Goal: Task Accomplishment & Management: Use online tool/utility

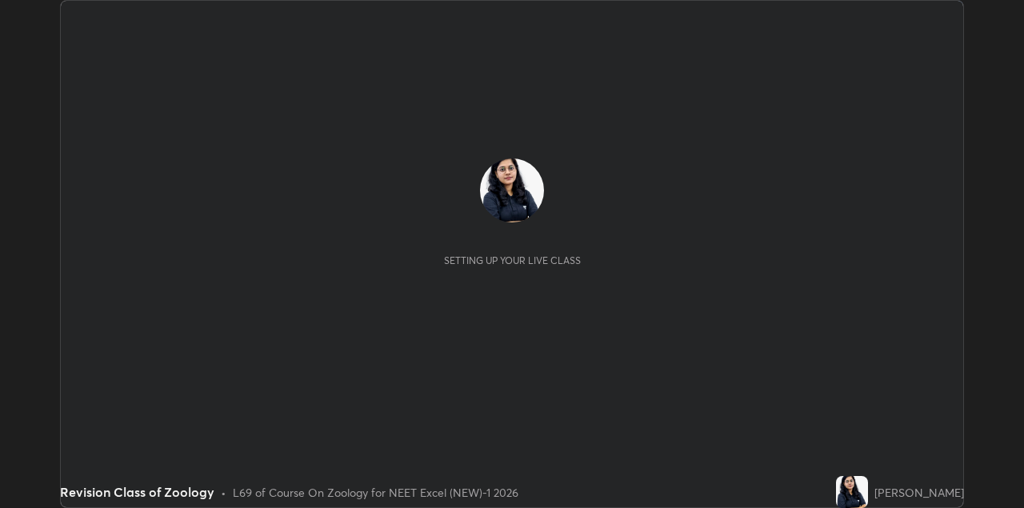
scroll to position [508, 1023]
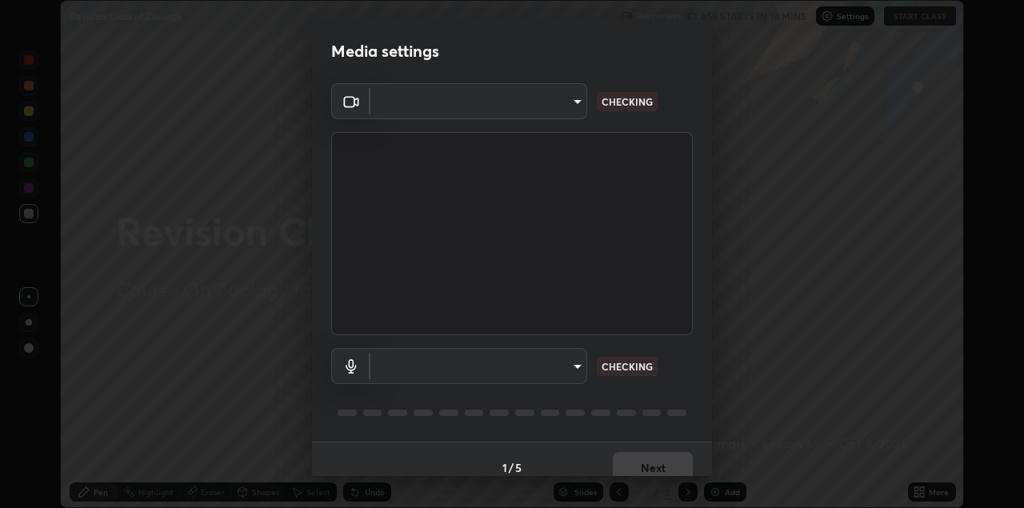
click at [546, 109] on body "Erase all Revision Class of Zoology Recording CLASS STARTS IN 14 MINS Settings …" at bounding box center [512, 254] width 1024 height 508
type input "328e6f2585a3e25061caa5f7d933288efad2554777a51eb926c3b8af65148c91"
type input "8561d0645ec67383fa690b6bf58298da522add8bf1cd43f27a04a8968649231f"
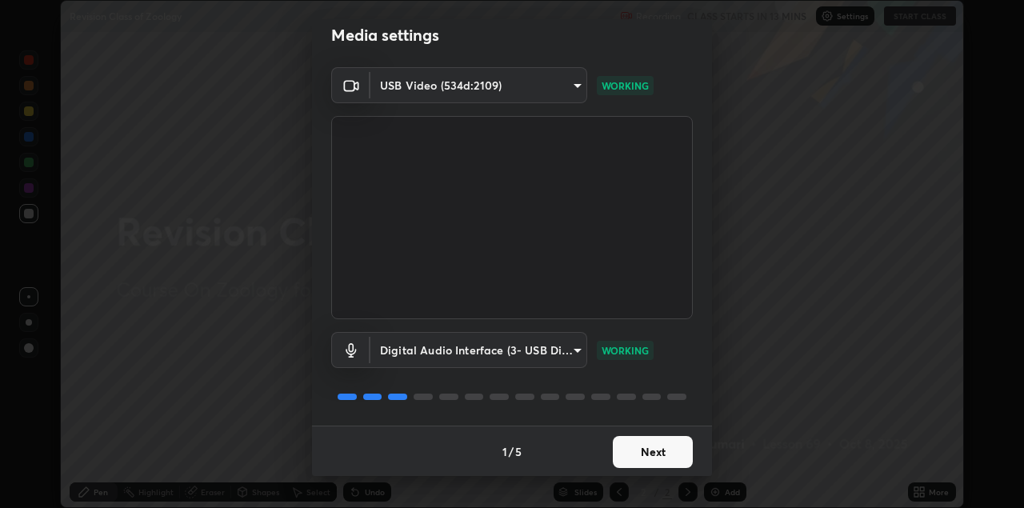
click at [642, 460] on button "Next" at bounding box center [653, 452] width 80 height 32
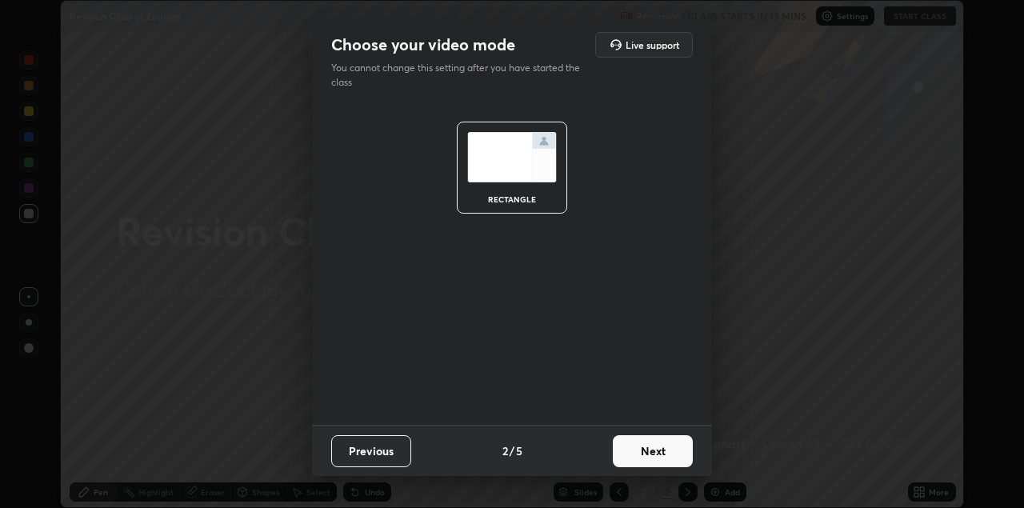
click at [646, 458] on button "Next" at bounding box center [653, 451] width 80 height 32
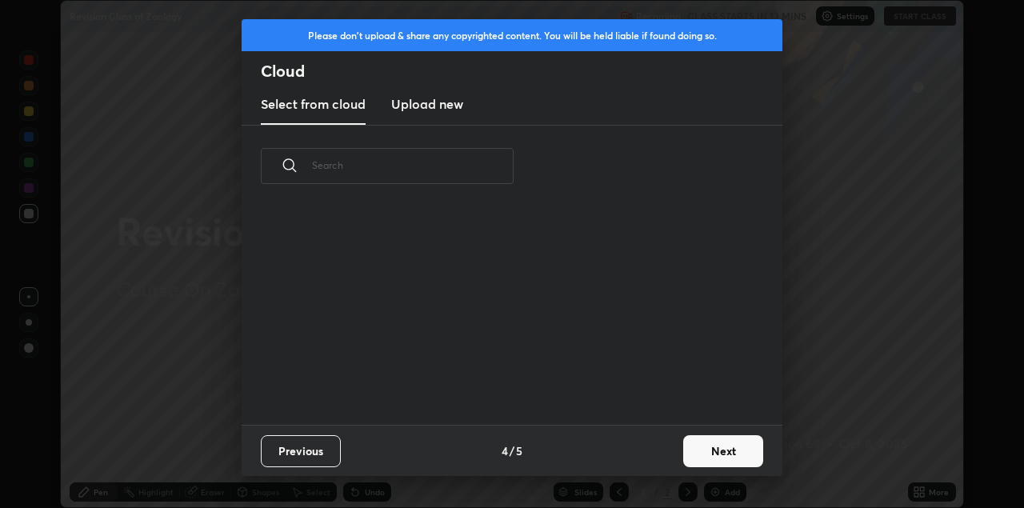
click at [670, 454] on div "Previous 4 / 5 Next" at bounding box center [512, 450] width 541 height 51
click at [728, 453] on button "Next" at bounding box center [723, 451] width 80 height 32
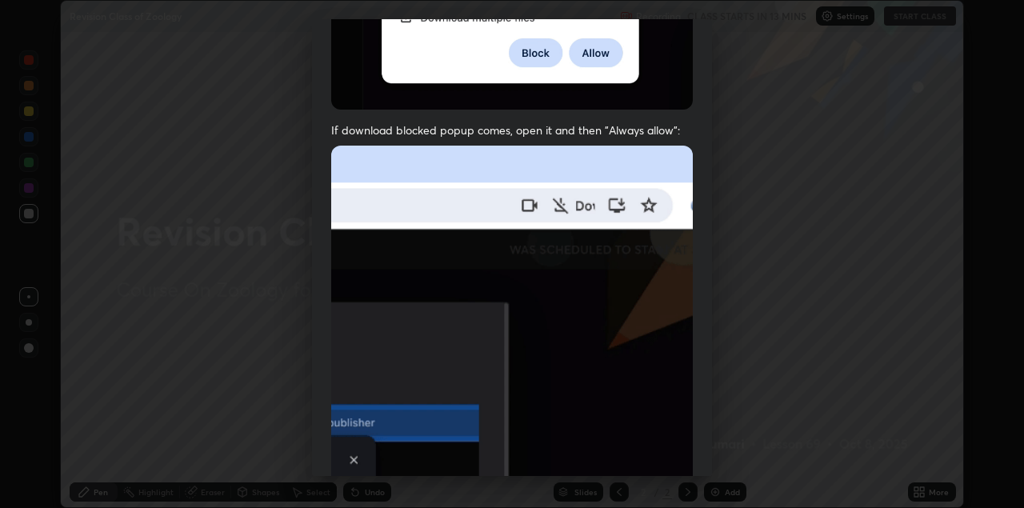
scroll to position [343, 0]
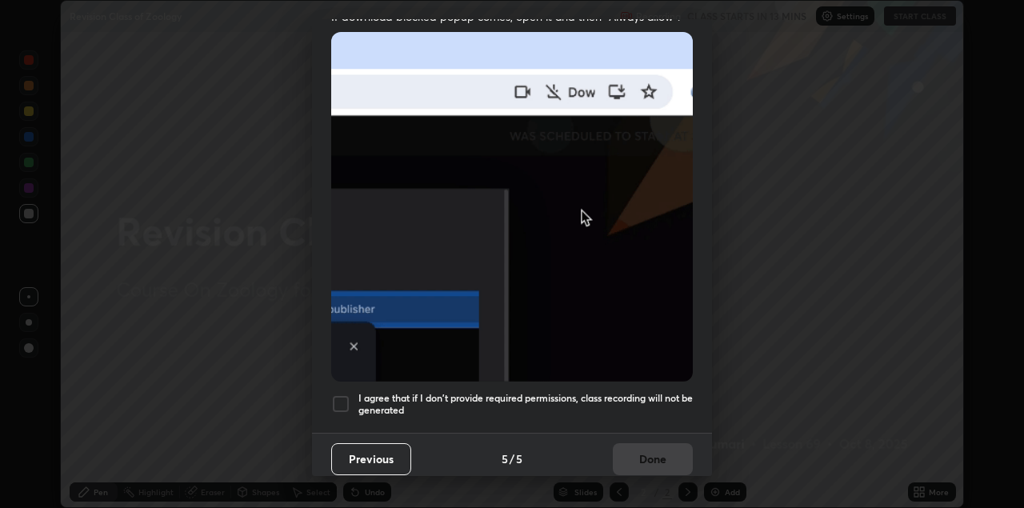
click at [337, 398] on div at bounding box center [340, 403] width 19 height 19
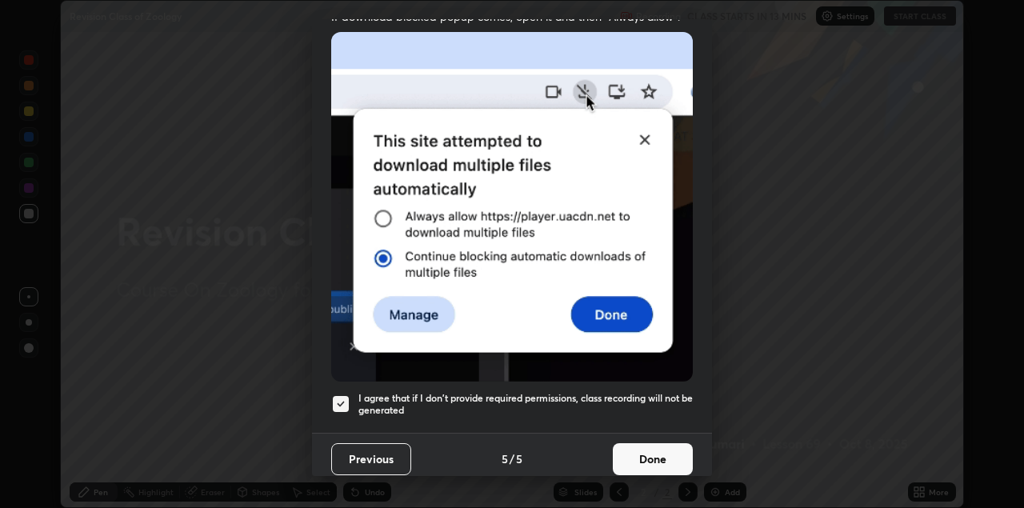
click at [662, 448] on button "Done" at bounding box center [653, 459] width 80 height 32
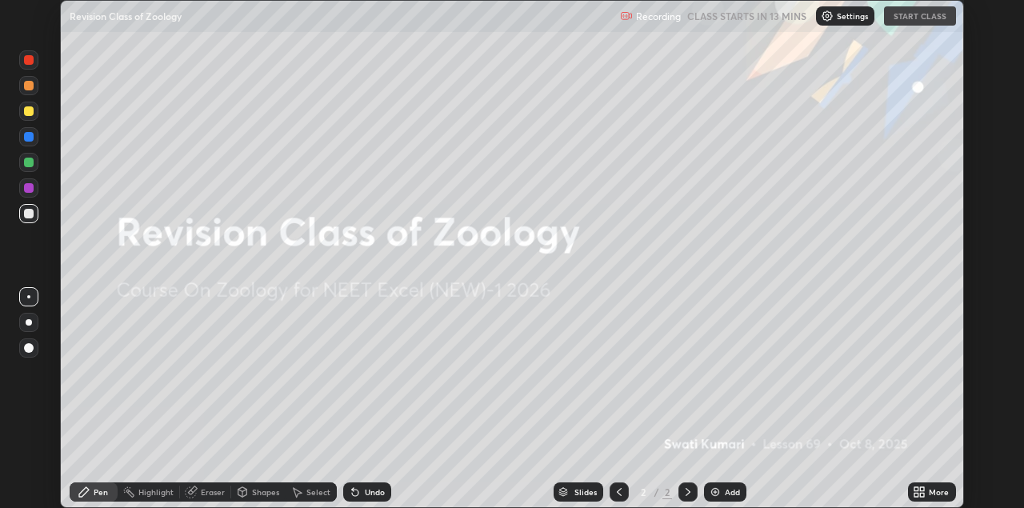
click at [919, 483] on div "More" at bounding box center [932, 491] width 48 height 19
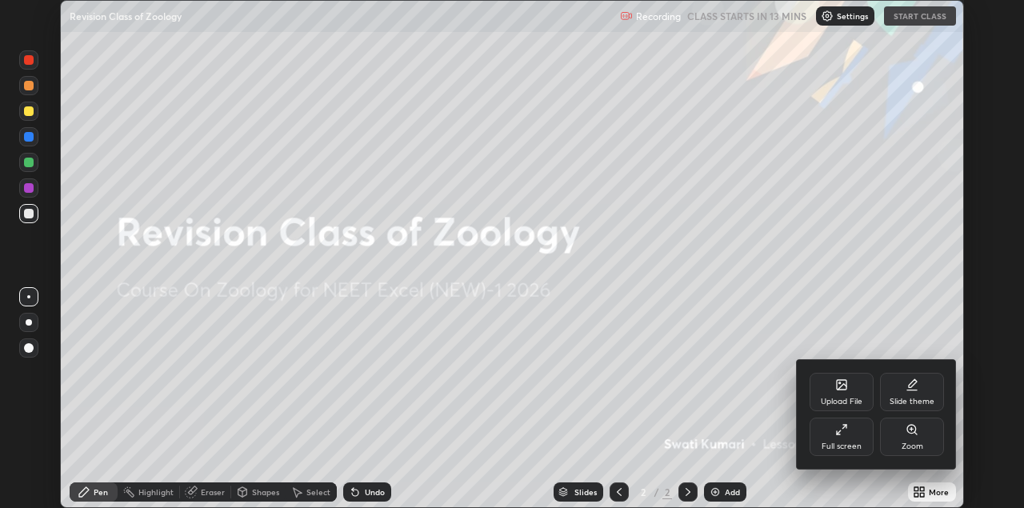
click at [850, 398] on div "Upload File" at bounding box center [842, 402] width 42 height 8
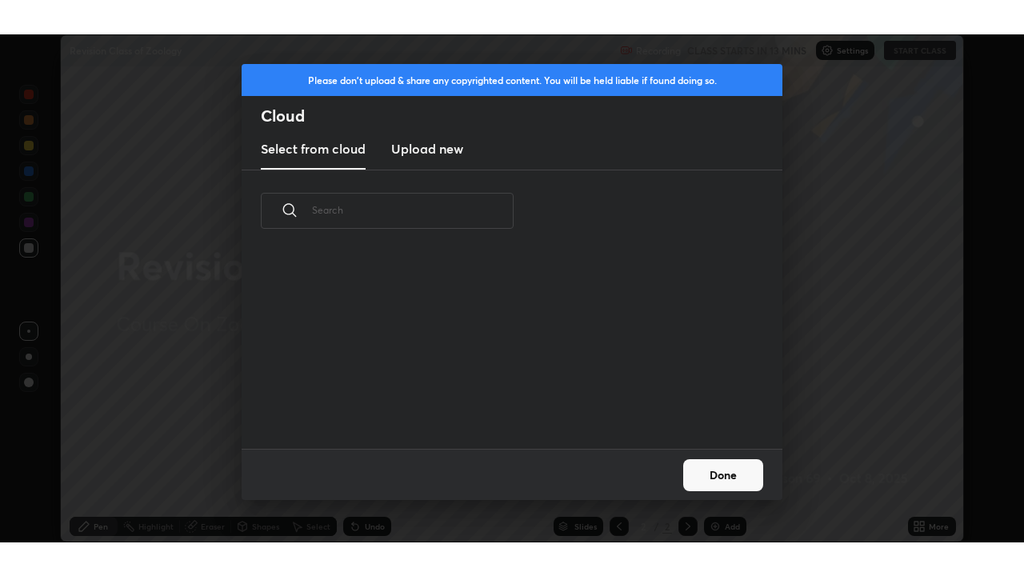
scroll to position [197, 514]
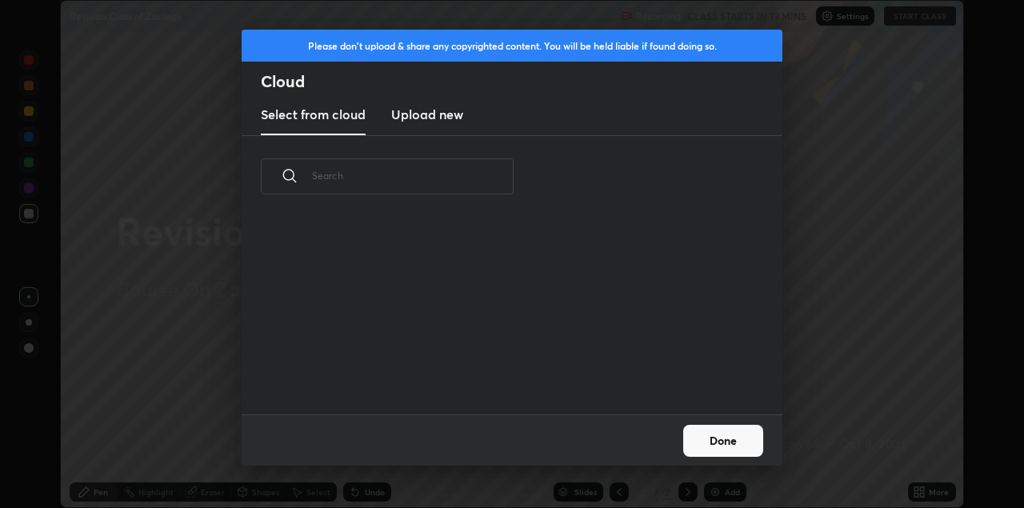
click at [450, 120] on h3 "Upload new" at bounding box center [427, 114] width 72 height 19
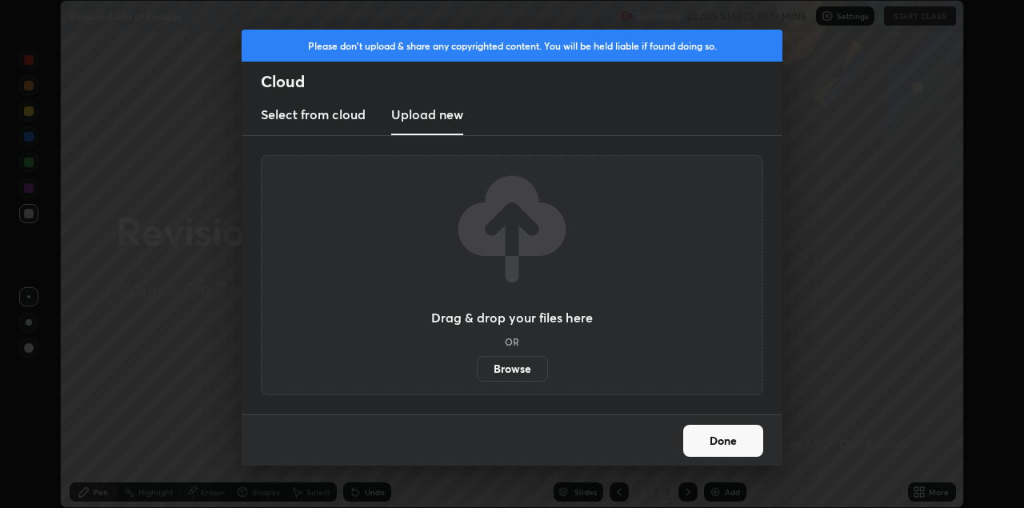
click at [518, 374] on label "Browse" at bounding box center [512, 369] width 71 height 26
click at [477, 374] on input "Browse" at bounding box center [477, 369] width 0 height 26
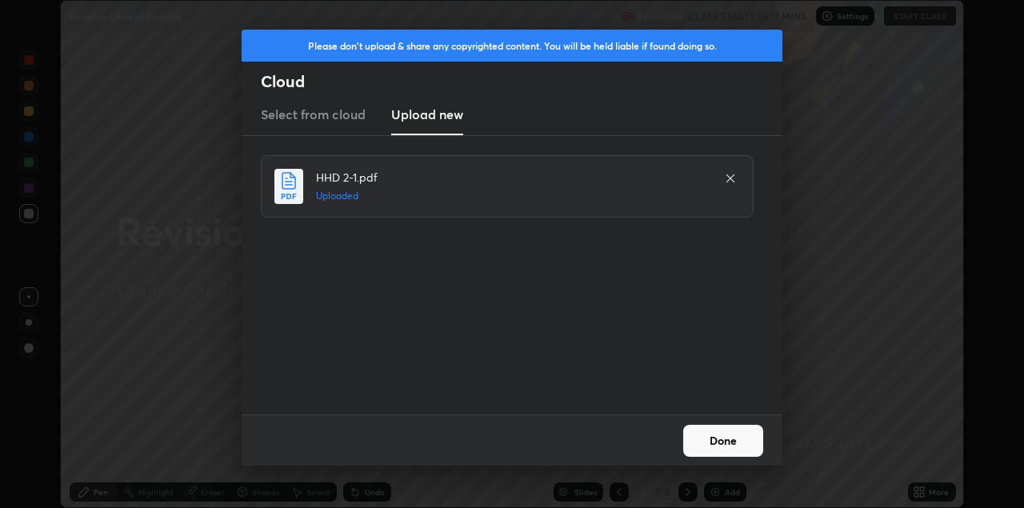
click at [713, 441] on button "Done" at bounding box center [723, 441] width 80 height 32
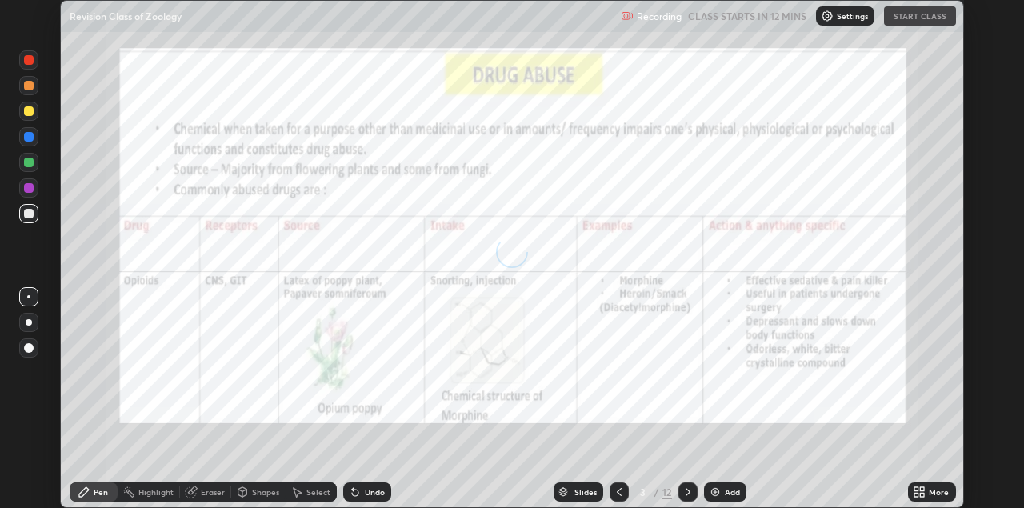
click at [922, 492] on icon at bounding box center [919, 492] width 13 height 13
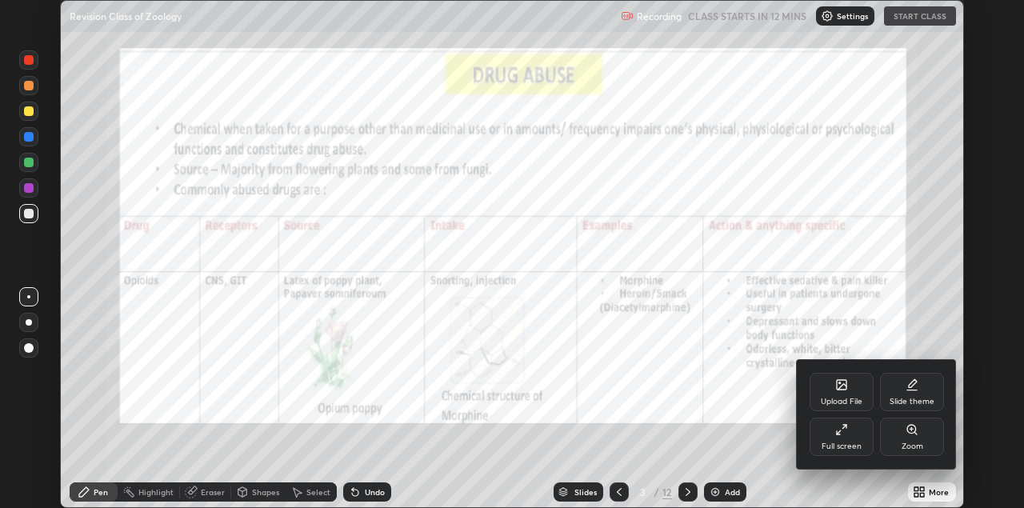
click at [846, 448] on div "Full screen" at bounding box center [842, 446] width 40 height 8
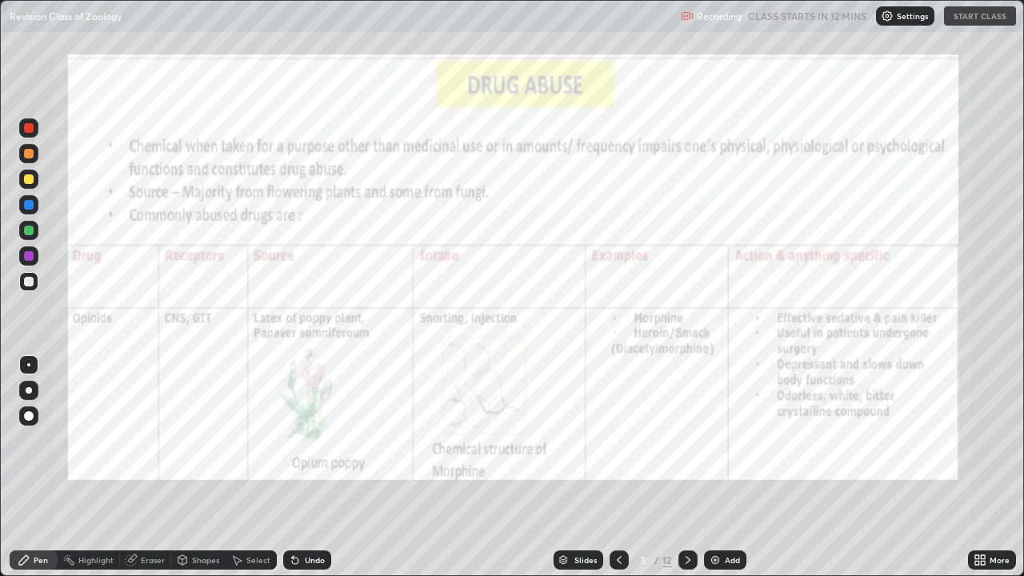
scroll to position [576, 1024]
click at [618, 507] on icon at bounding box center [619, 560] width 5 height 8
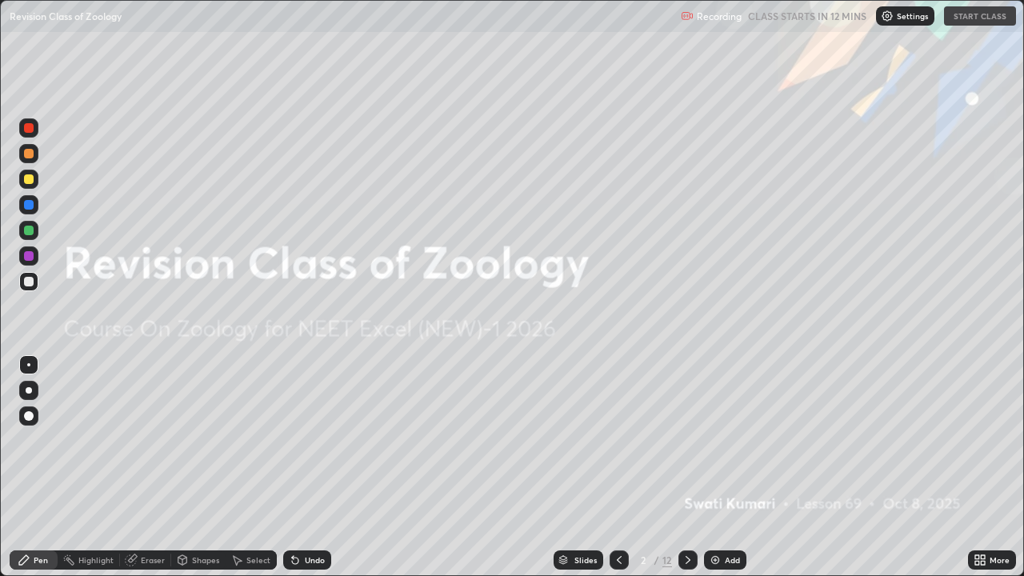
click at [891, 18] on img at bounding box center [887, 16] width 13 height 13
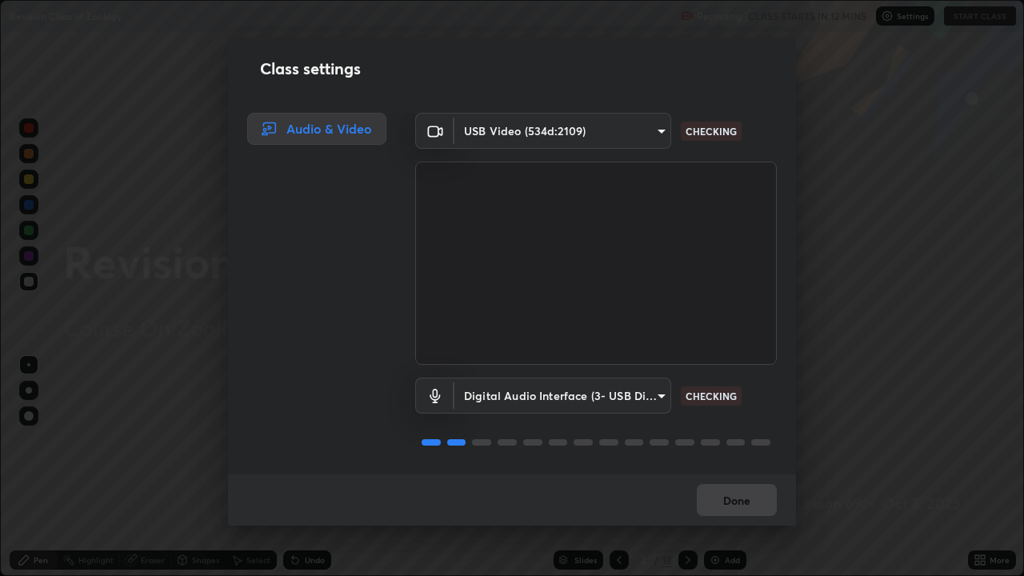
scroll to position [2, 0]
click at [745, 507] on button "Done" at bounding box center [737, 500] width 80 height 32
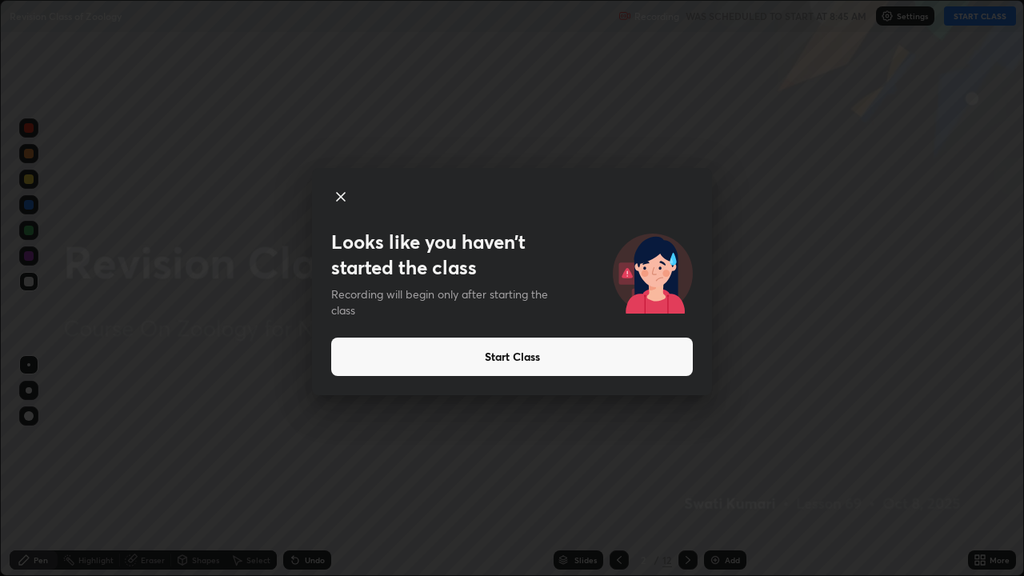
click at [511, 355] on button "Start Class" at bounding box center [512, 357] width 362 height 38
click at [498, 362] on button "Start Class" at bounding box center [512, 357] width 362 height 38
click at [494, 358] on button "Start Class" at bounding box center [512, 357] width 362 height 38
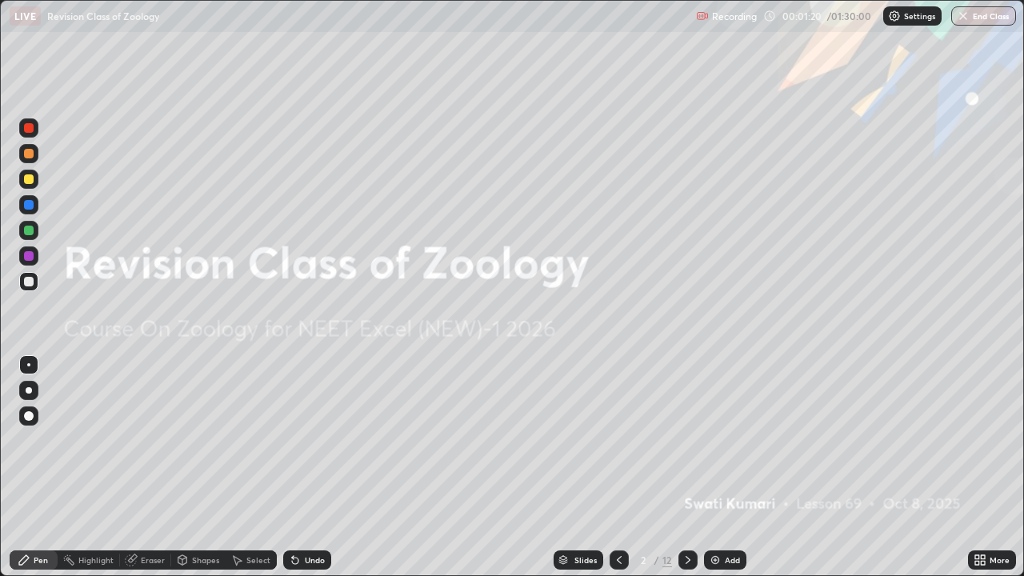
click at [719, 507] on img at bounding box center [715, 560] width 13 height 13
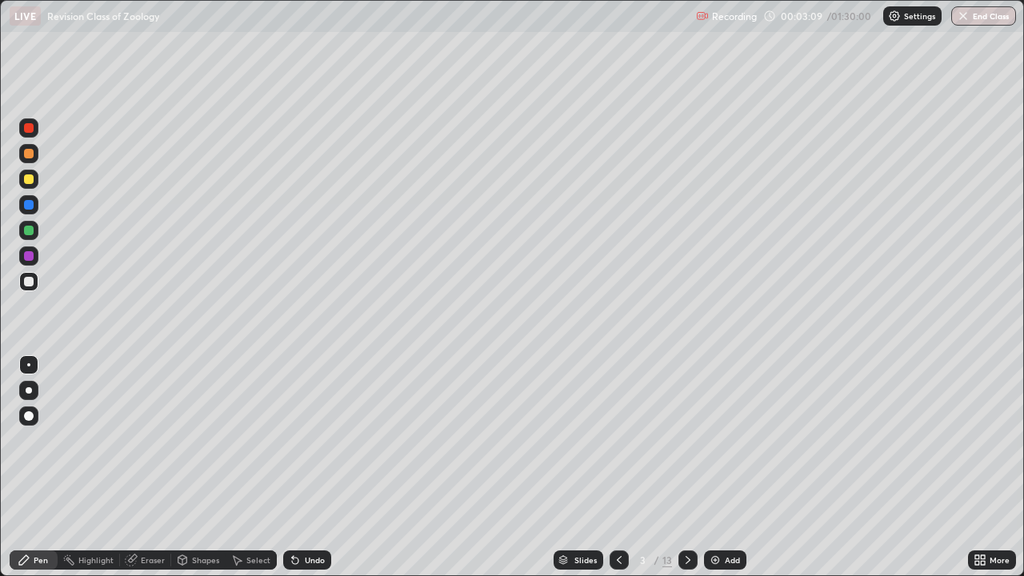
click at [679, 507] on div at bounding box center [687, 559] width 19 height 19
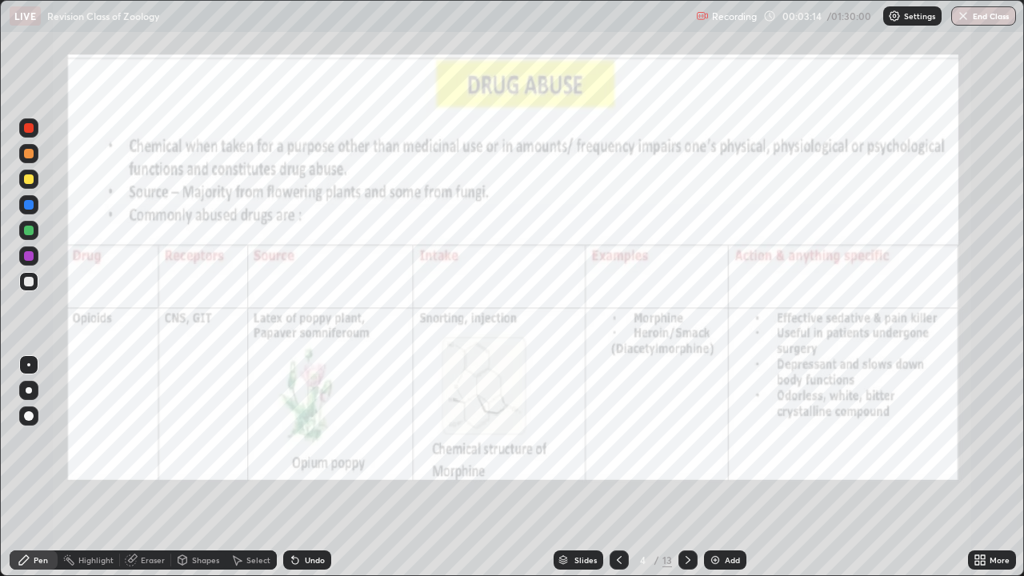
click at [92, 507] on div "Highlight" at bounding box center [95, 560] width 35 height 8
click at [30, 201] on div at bounding box center [29, 205] width 10 height 10
click at [38, 507] on div "Pen" at bounding box center [34, 559] width 48 height 19
click at [31, 186] on div at bounding box center [28, 179] width 19 height 19
click at [27, 254] on div at bounding box center [29, 256] width 10 height 10
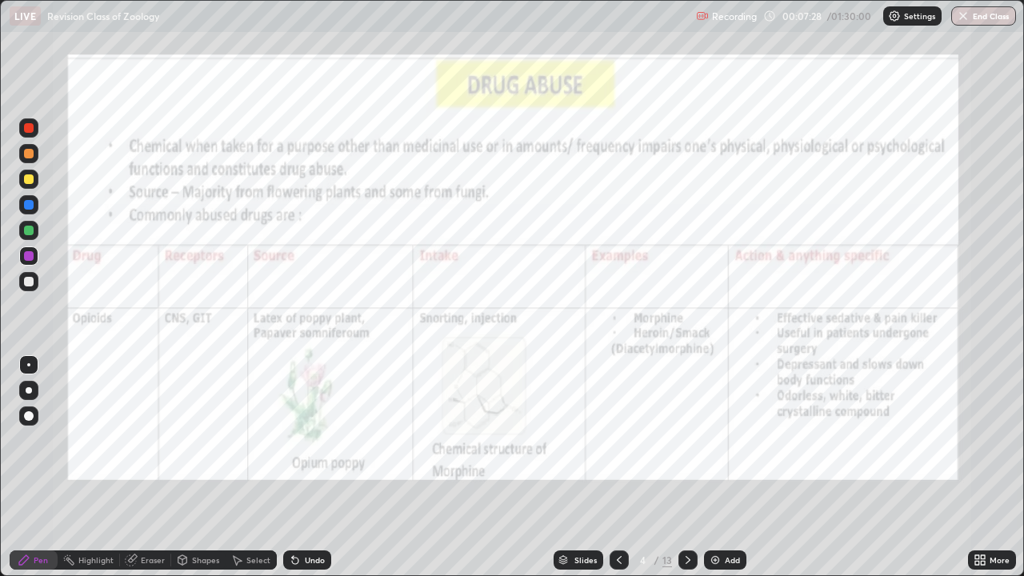
click at [305, 507] on div "Undo" at bounding box center [315, 560] width 20 height 8
click at [30, 232] on div at bounding box center [29, 231] width 10 height 10
click at [80, 507] on div "Highlight" at bounding box center [95, 560] width 35 height 8
click at [41, 507] on div "Pen" at bounding box center [41, 560] width 14 height 8
click at [689, 507] on icon at bounding box center [688, 560] width 13 height 13
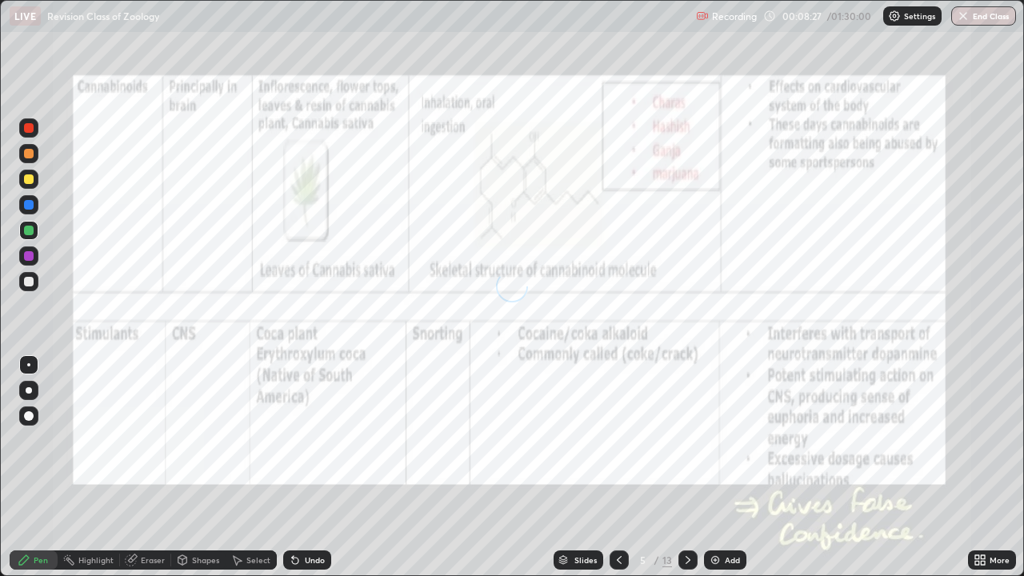
click at [686, 507] on icon at bounding box center [688, 560] width 5 height 8
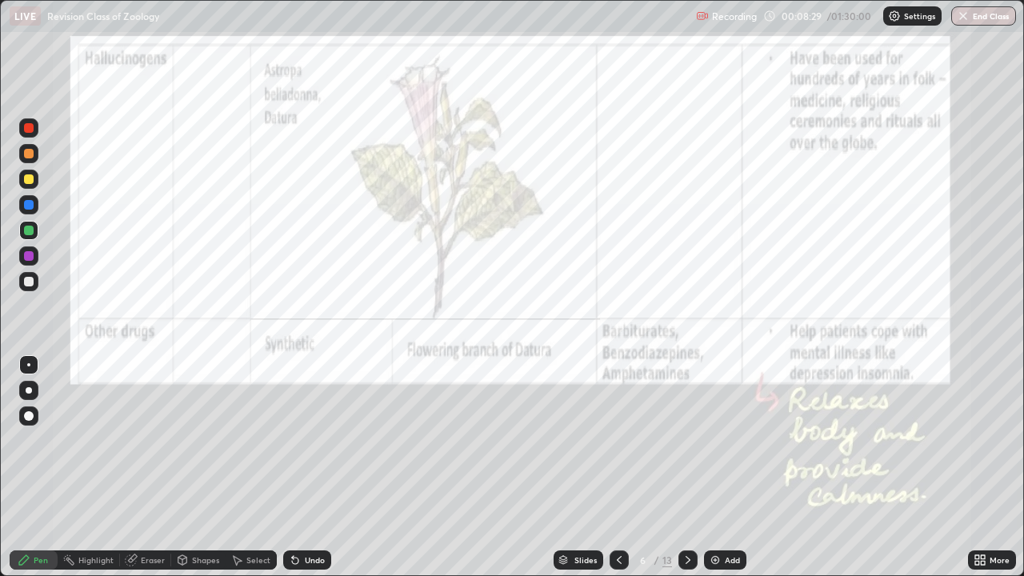
click at [688, 507] on icon at bounding box center [688, 560] width 13 height 13
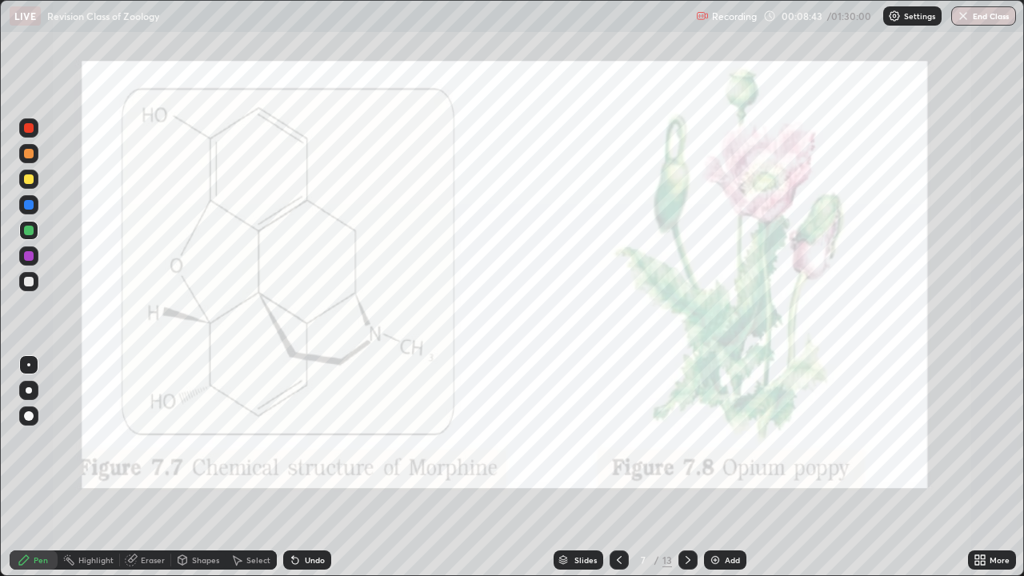
click at [618, 507] on icon at bounding box center [619, 560] width 13 height 13
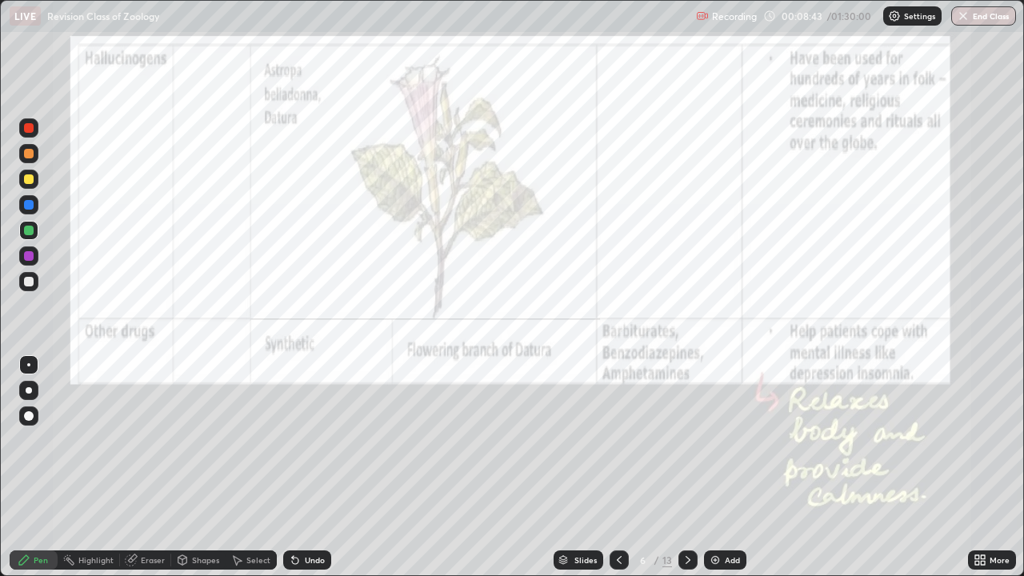
click at [617, 507] on icon at bounding box center [619, 560] width 5 height 8
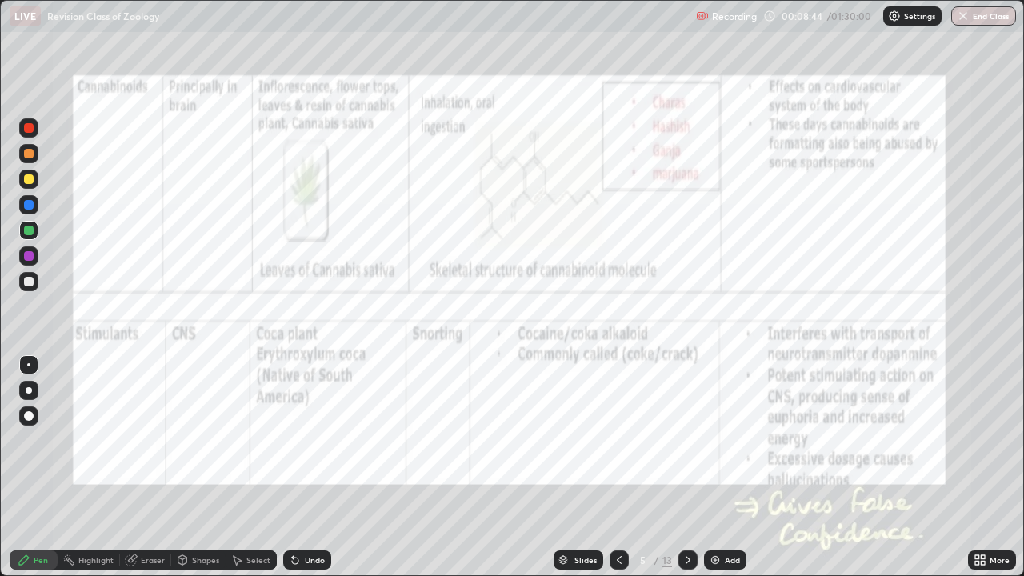
click at [618, 507] on icon at bounding box center [619, 560] width 13 height 13
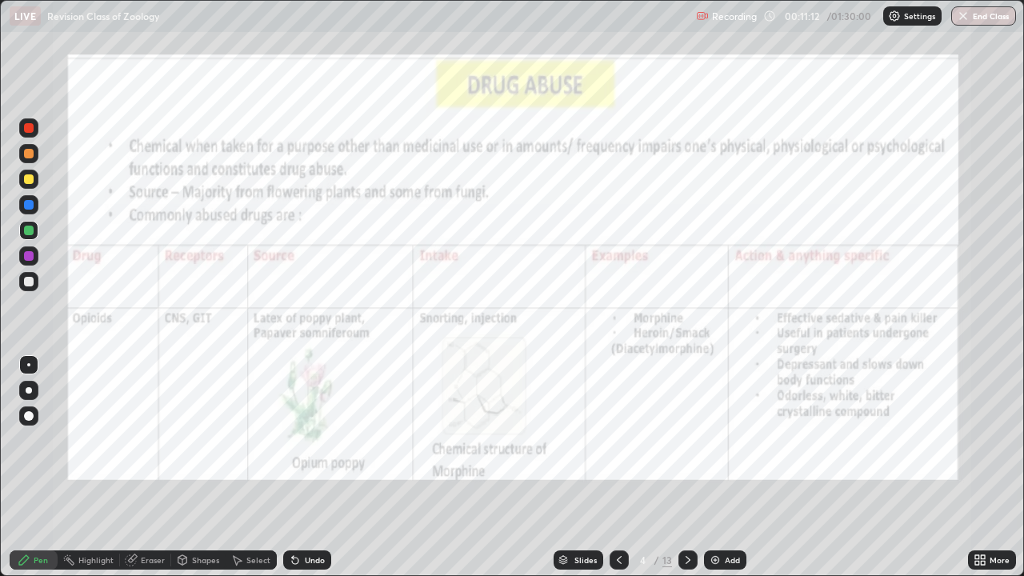
click at [28, 203] on div at bounding box center [29, 205] width 10 height 10
click at [90, 507] on div "Highlight" at bounding box center [89, 559] width 62 height 19
click at [28, 258] on div at bounding box center [29, 256] width 10 height 10
click at [34, 507] on div "Pen" at bounding box center [41, 560] width 14 height 8
click at [312, 507] on div "Undo" at bounding box center [315, 560] width 20 height 8
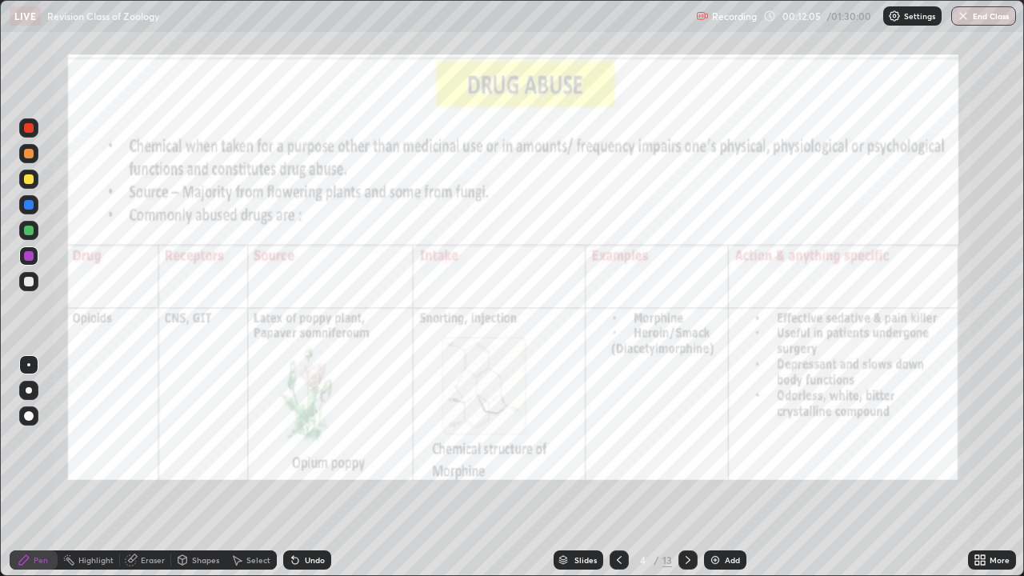
click at [305, 507] on div "Undo" at bounding box center [315, 560] width 20 height 8
click at [318, 507] on div "Undo" at bounding box center [307, 559] width 48 height 19
click at [687, 507] on icon at bounding box center [688, 560] width 5 height 8
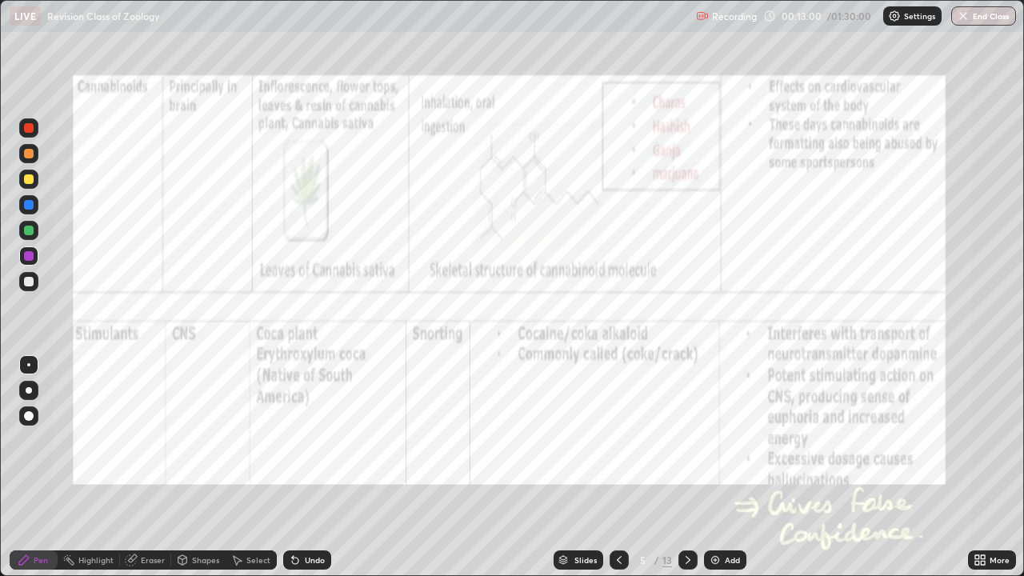
click at [678, 507] on div at bounding box center [687, 559] width 19 height 19
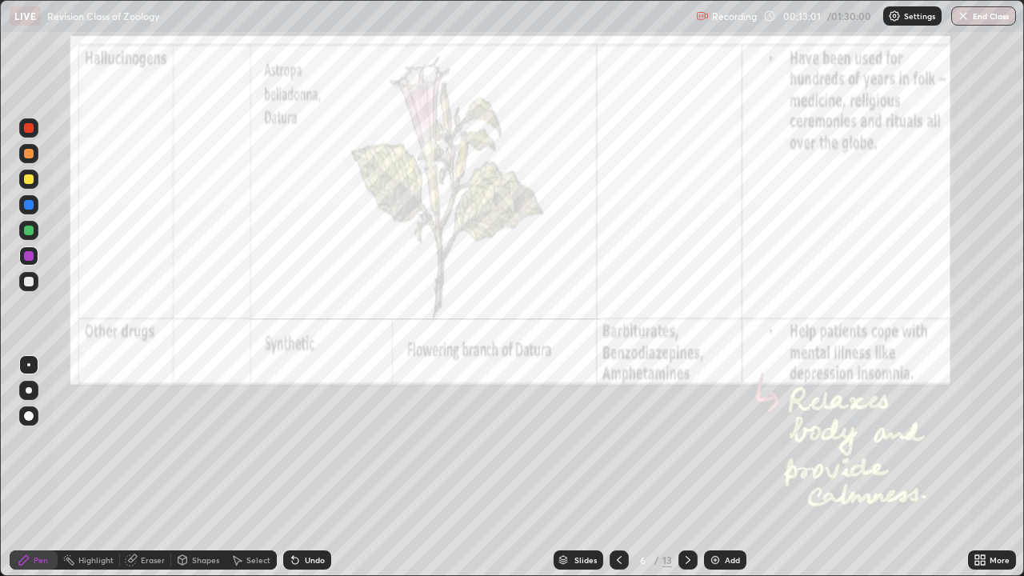
click at [682, 507] on icon at bounding box center [688, 560] width 13 height 13
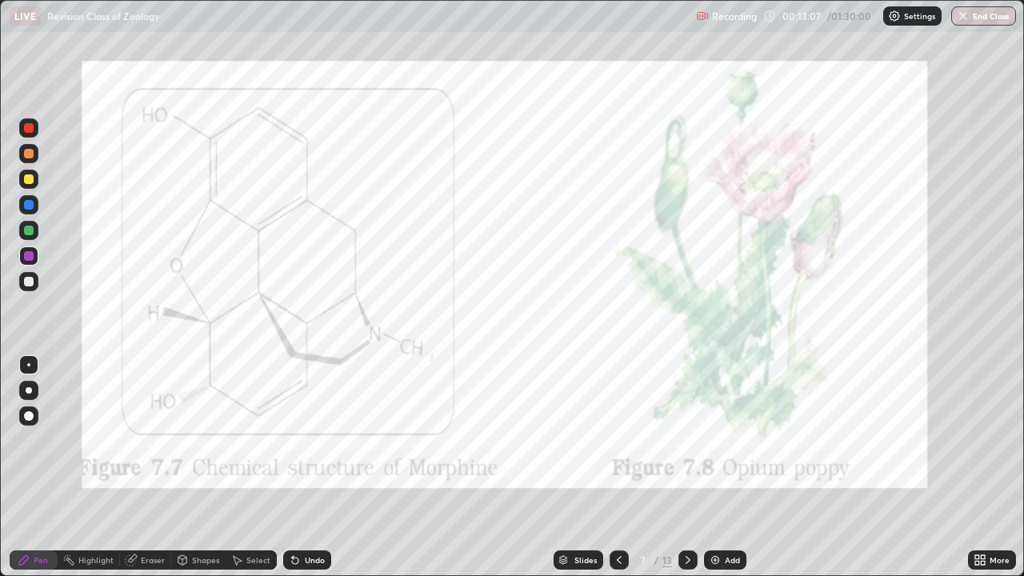
click at [26, 230] on div at bounding box center [29, 231] width 10 height 10
click at [618, 507] on icon at bounding box center [619, 560] width 5 height 8
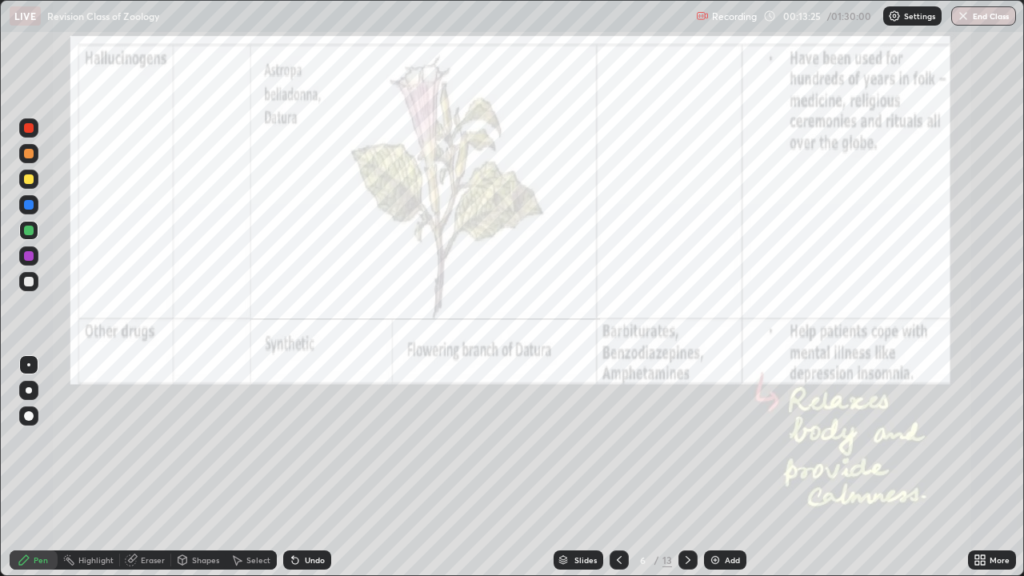
click at [614, 507] on icon at bounding box center [619, 560] width 13 height 13
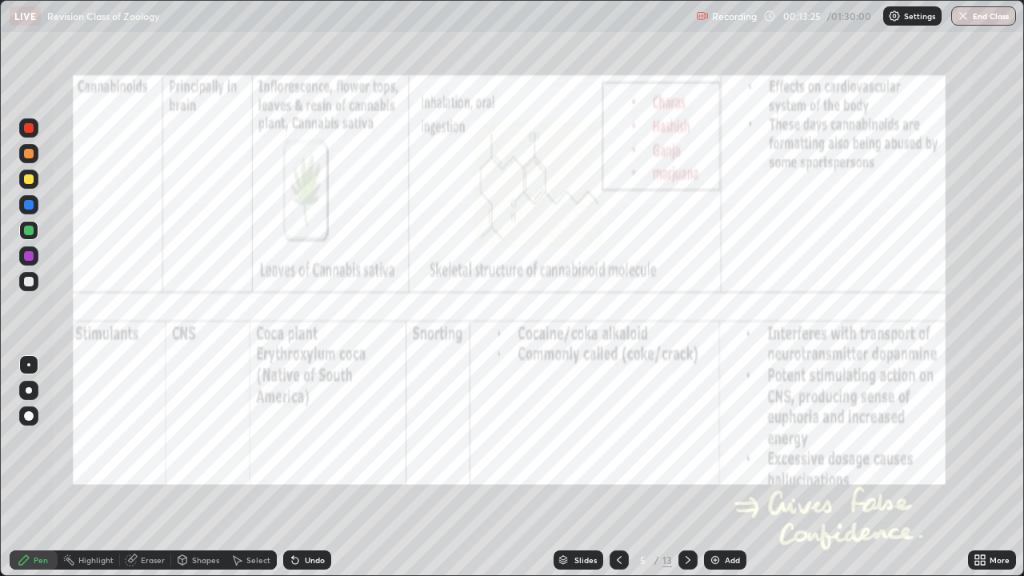
click at [619, 507] on icon at bounding box center [619, 560] width 13 height 13
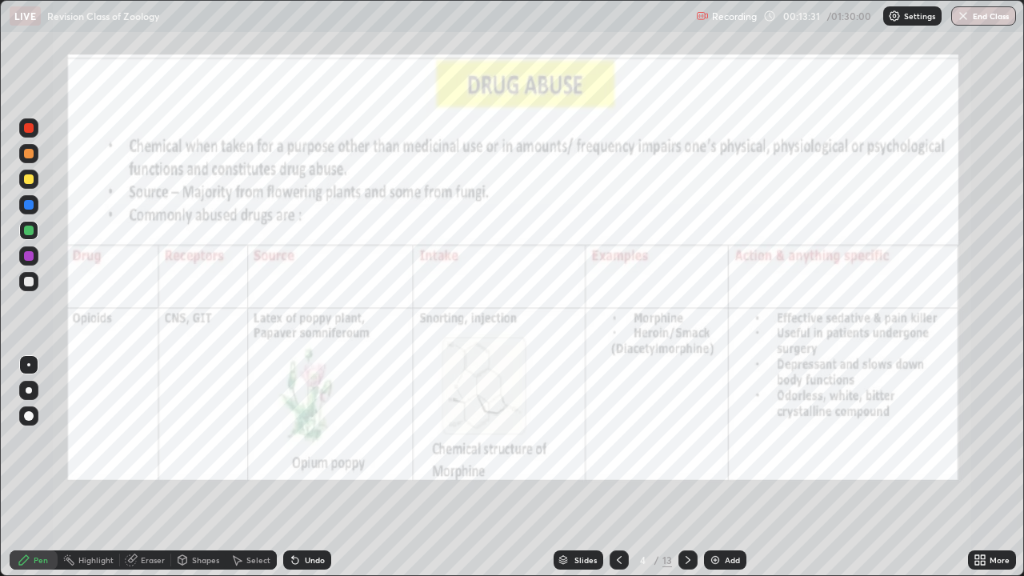
click at [90, 507] on div "Highlight" at bounding box center [95, 560] width 35 height 8
click at [29, 208] on div at bounding box center [29, 205] width 10 height 10
click at [34, 507] on div "Pen" at bounding box center [41, 560] width 14 height 8
click at [684, 507] on icon at bounding box center [688, 560] width 13 height 13
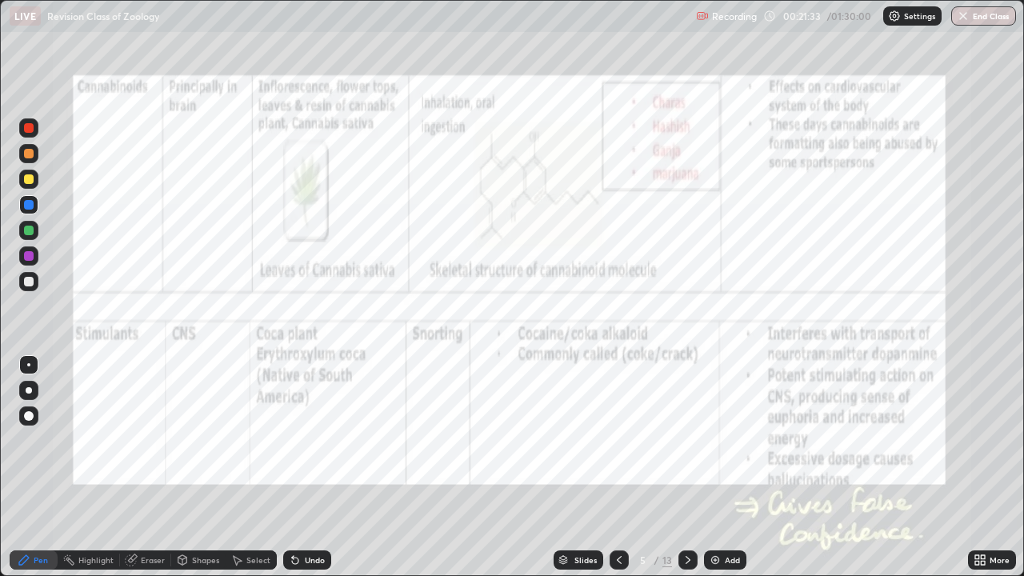
click at [97, 507] on div "Highlight" at bounding box center [95, 560] width 35 height 8
click at [686, 507] on icon at bounding box center [688, 560] width 13 height 13
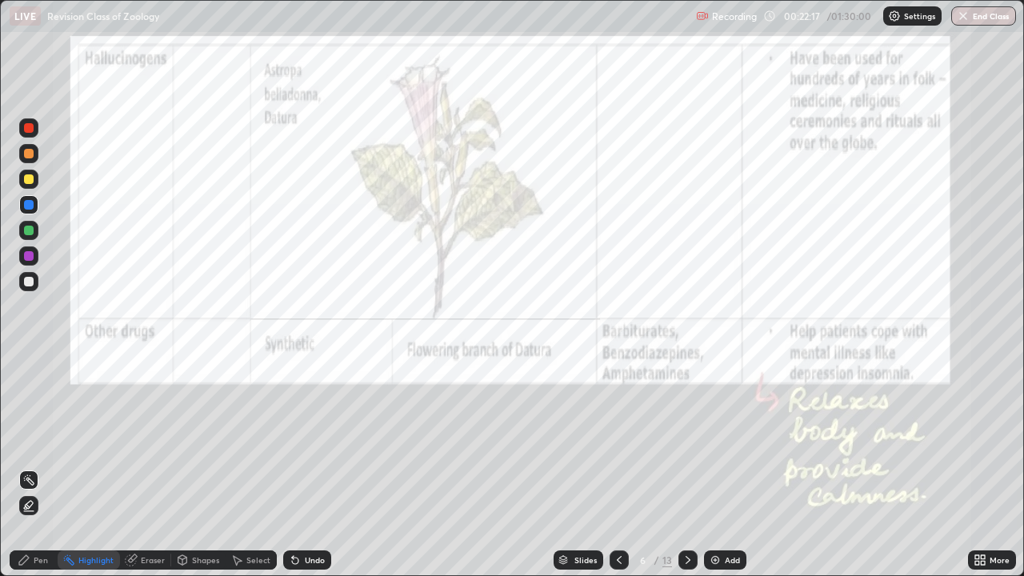
click at [686, 507] on icon at bounding box center [688, 560] width 13 height 13
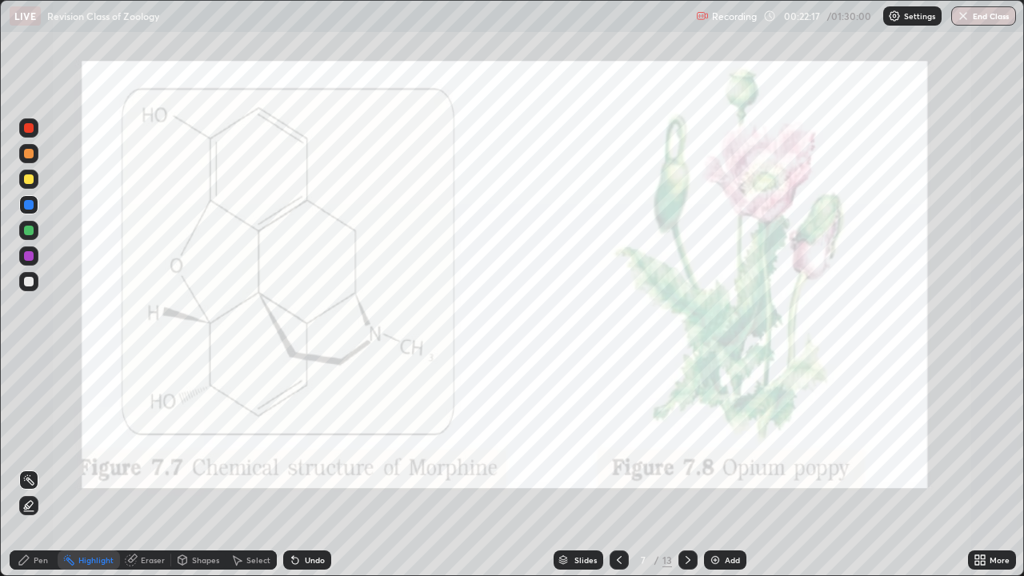
click at [690, 507] on icon at bounding box center [688, 560] width 13 height 13
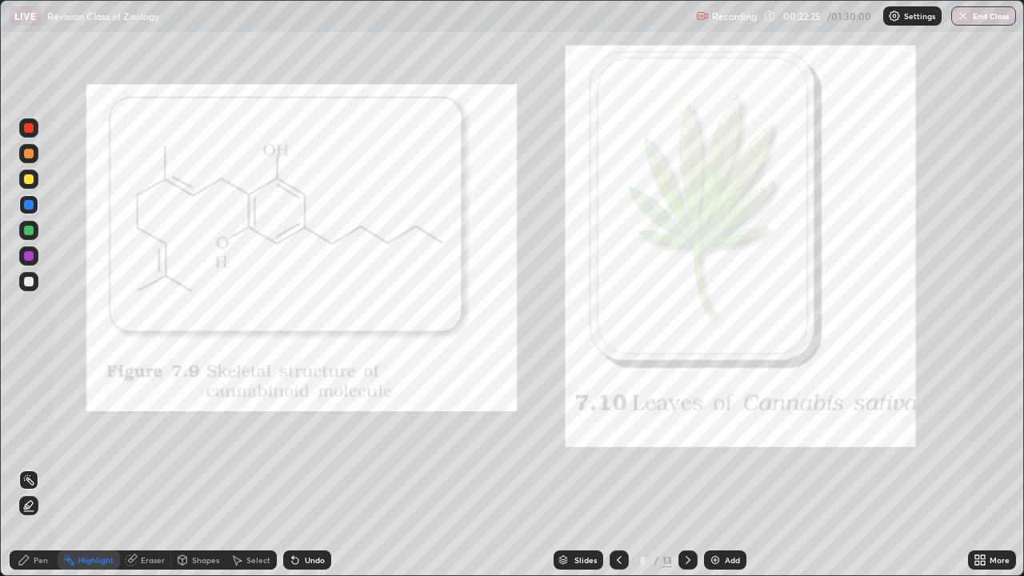
click at [624, 507] on div at bounding box center [619, 559] width 19 height 19
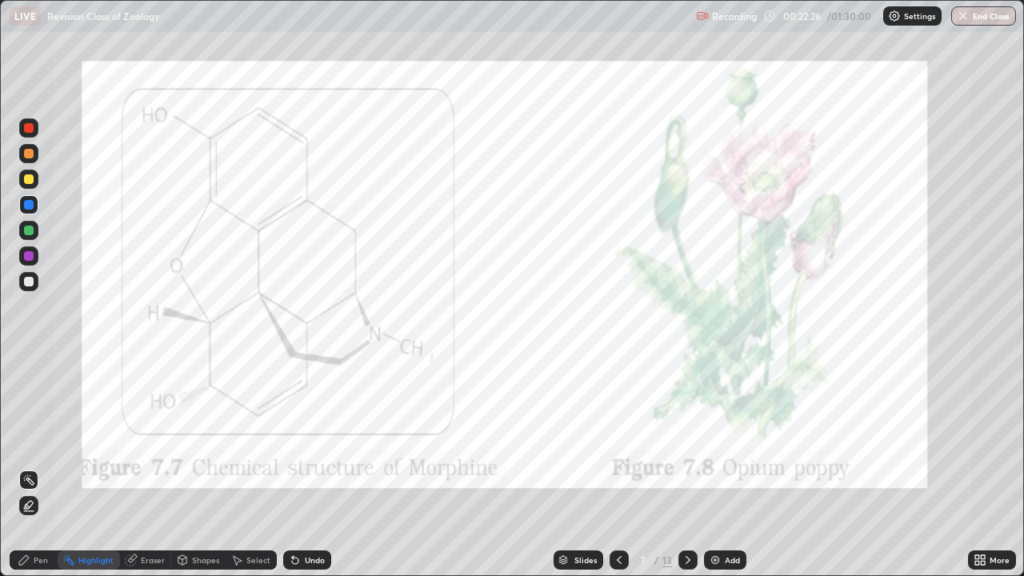
click at [614, 507] on icon at bounding box center [619, 560] width 13 height 13
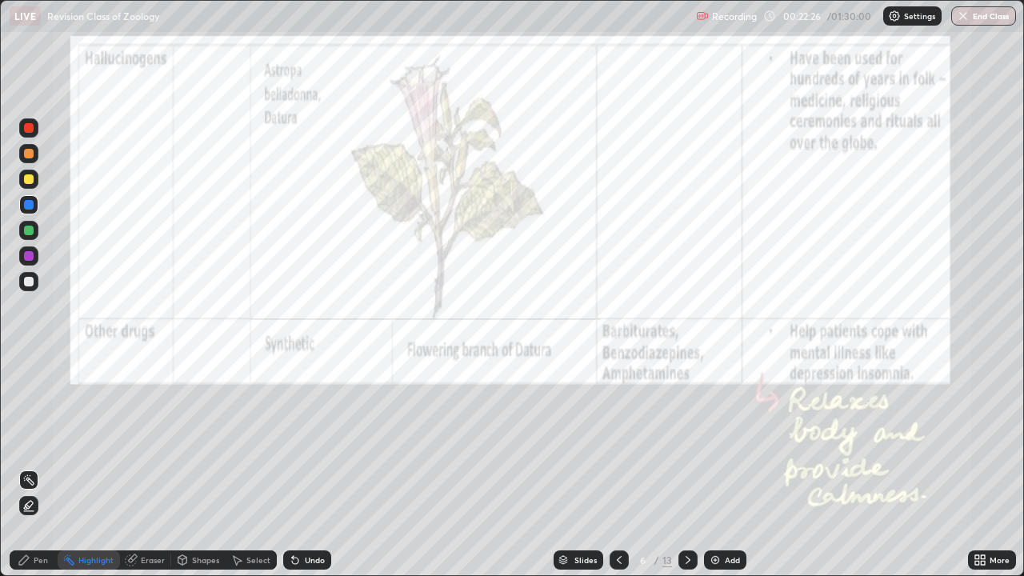
click at [614, 507] on icon at bounding box center [619, 560] width 13 height 13
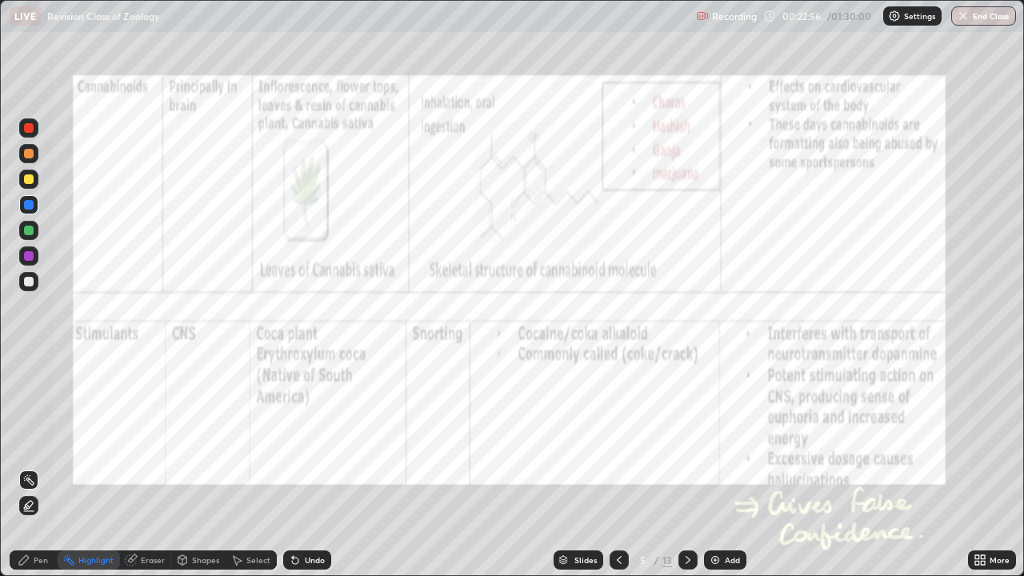
click at [682, 507] on icon at bounding box center [688, 560] width 13 height 13
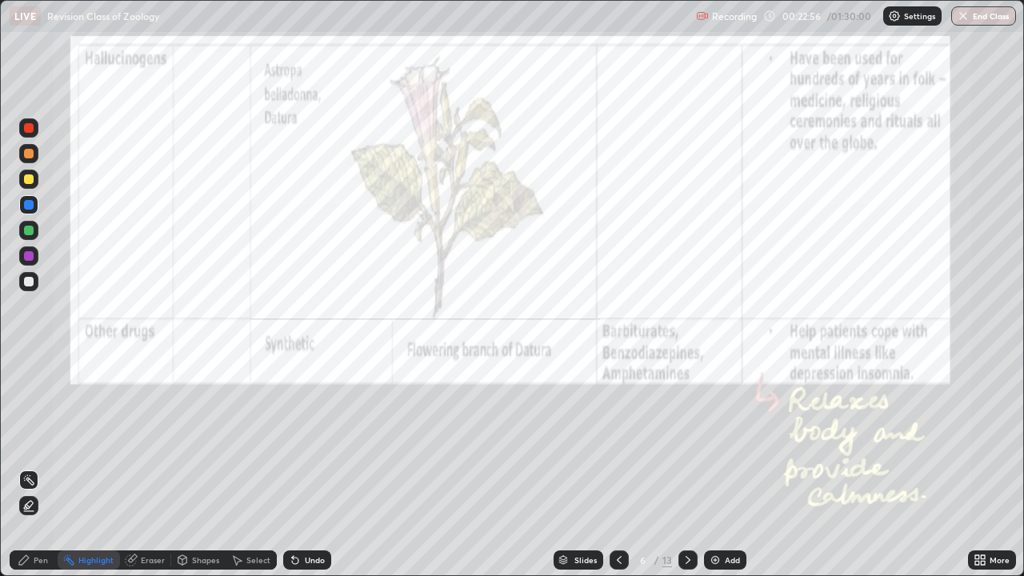
click at [686, 507] on icon at bounding box center [688, 560] width 13 height 13
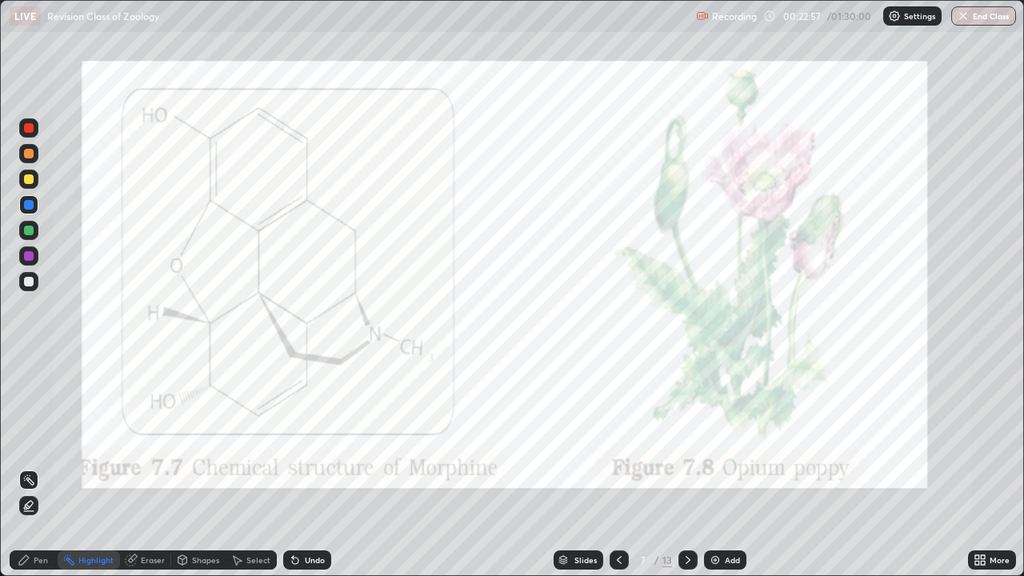
click at [685, 507] on icon at bounding box center [688, 560] width 13 height 13
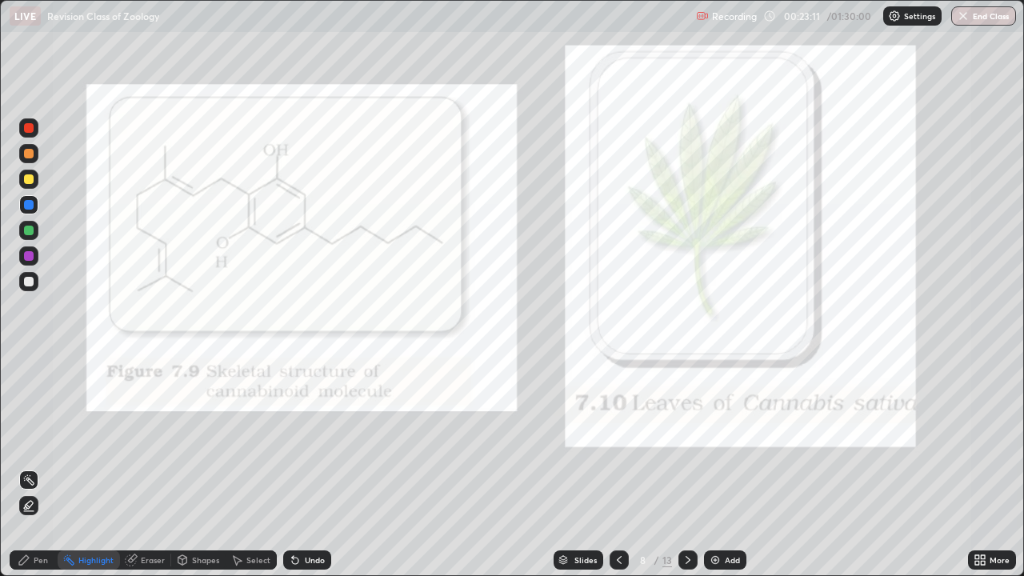
click at [617, 507] on icon at bounding box center [619, 560] width 5 height 8
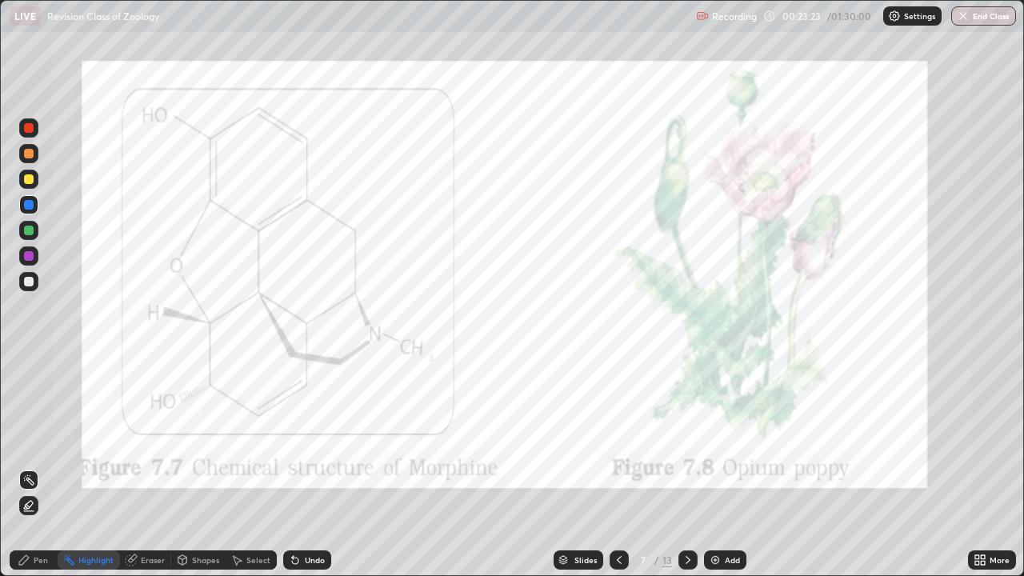
click at [621, 507] on icon at bounding box center [619, 560] width 13 height 13
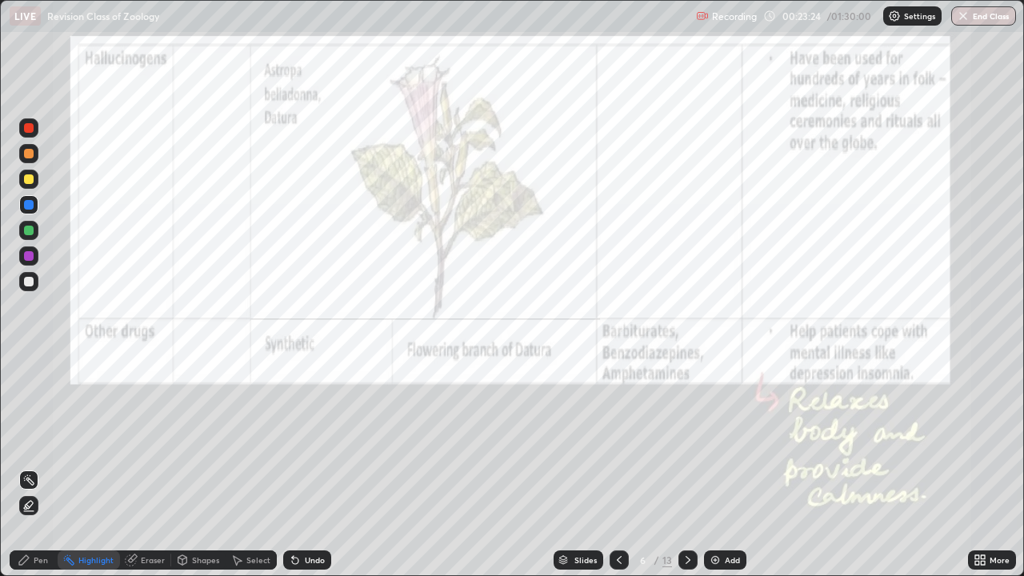
click at [619, 507] on icon at bounding box center [619, 560] width 13 height 13
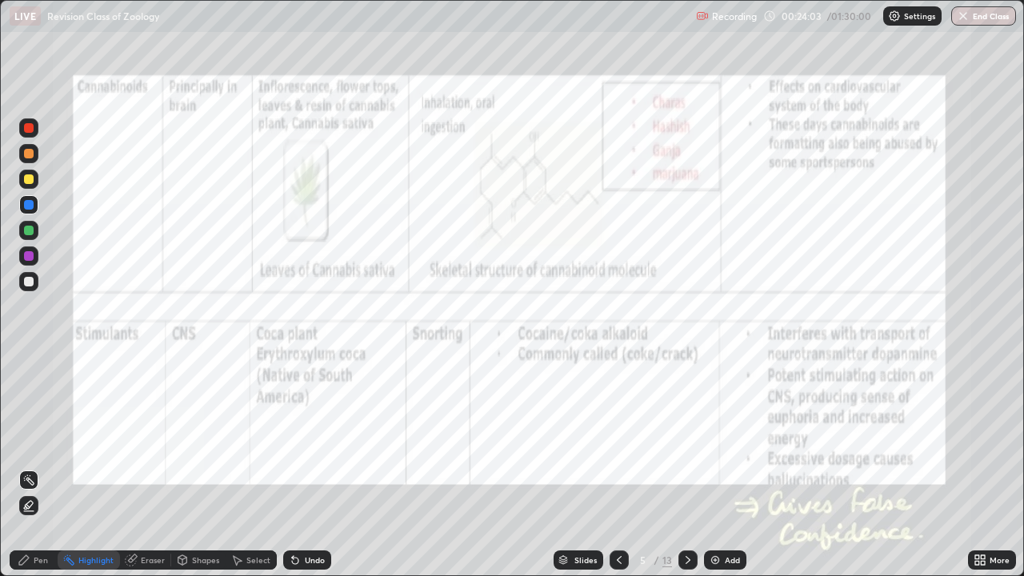
click at [43, 507] on div "Pen" at bounding box center [41, 560] width 14 height 8
click at [103, 507] on div "Highlight" at bounding box center [95, 560] width 35 height 8
click at [46, 507] on div "Pen" at bounding box center [41, 560] width 14 height 8
click at [93, 507] on div "Highlight" at bounding box center [95, 560] width 35 height 8
click at [42, 507] on div "Pen" at bounding box center [41, 560] width 14 height 8
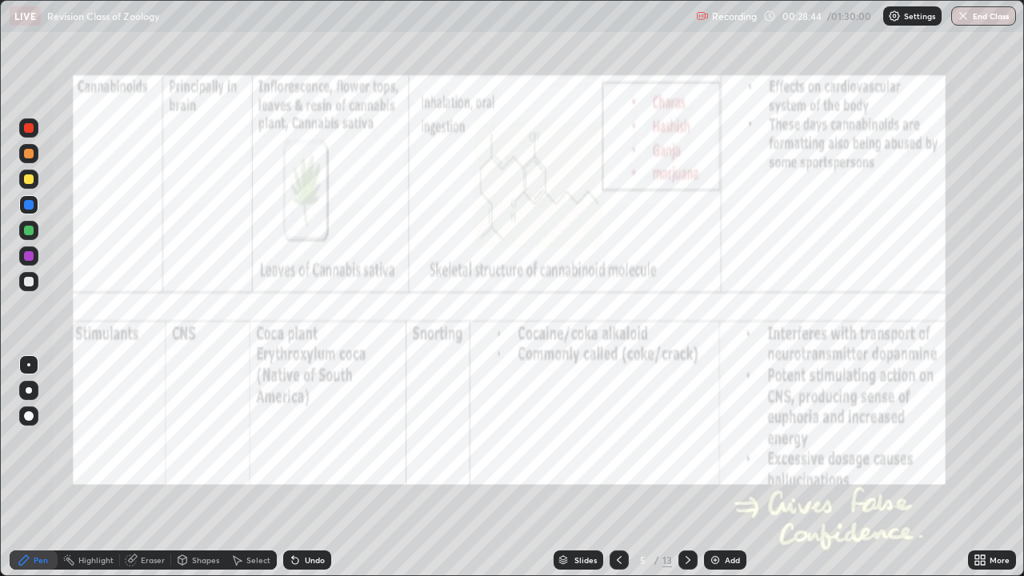
click at [32, 389] on div at bounding box center [28, 390] width 19 height 19
click at [95, 507] on div "Highlight" at bounding box center [95, 560] width 35 height 8
click at [686, 507] on icon at bounding box center [688, 560] width 13 height 13
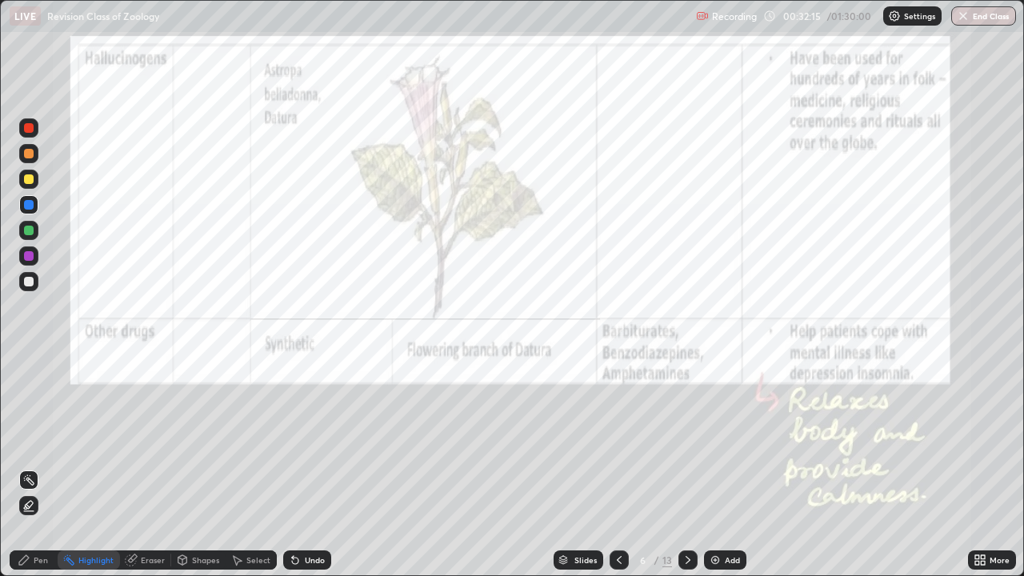
click at [32, 507] on div "Pen" at bounding box center [34, 559] width 48 height 19
click at [95, 507] on div "Highlight" at bounding box center [95, 560] width 35 height 8
click at [42, 507] on div "Pen" at bounding box center [41, 560] width 14 height 8
click at [96, 507] on div "Highlight" at bounding box center [95, 560] width 35 height 8
click at [36, 259] on div at bounding box center [28, 255] width 19 height 19
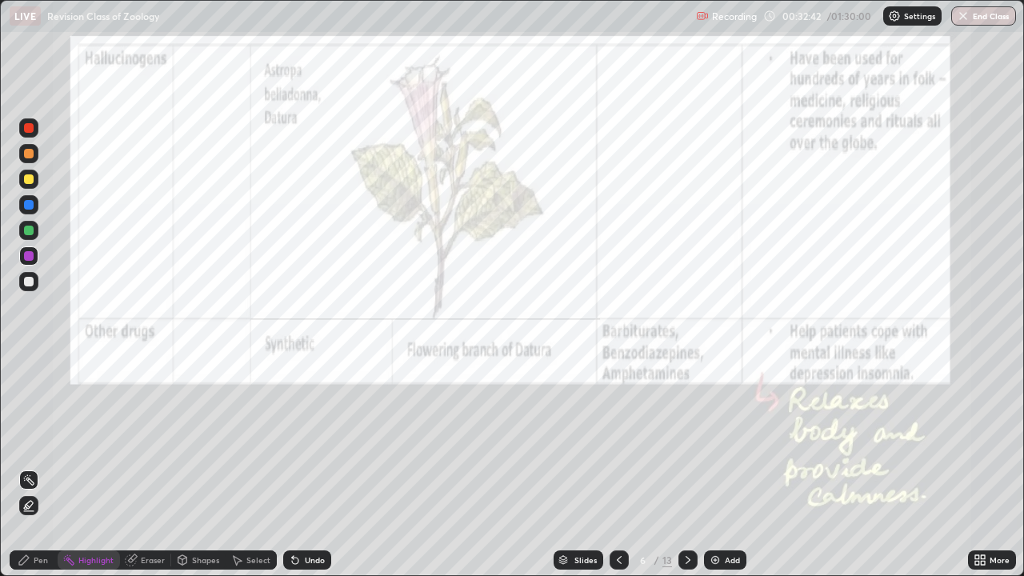
click at [138, 507] on div "Eraser" at bounding box center [145, 559] width 51 height 19
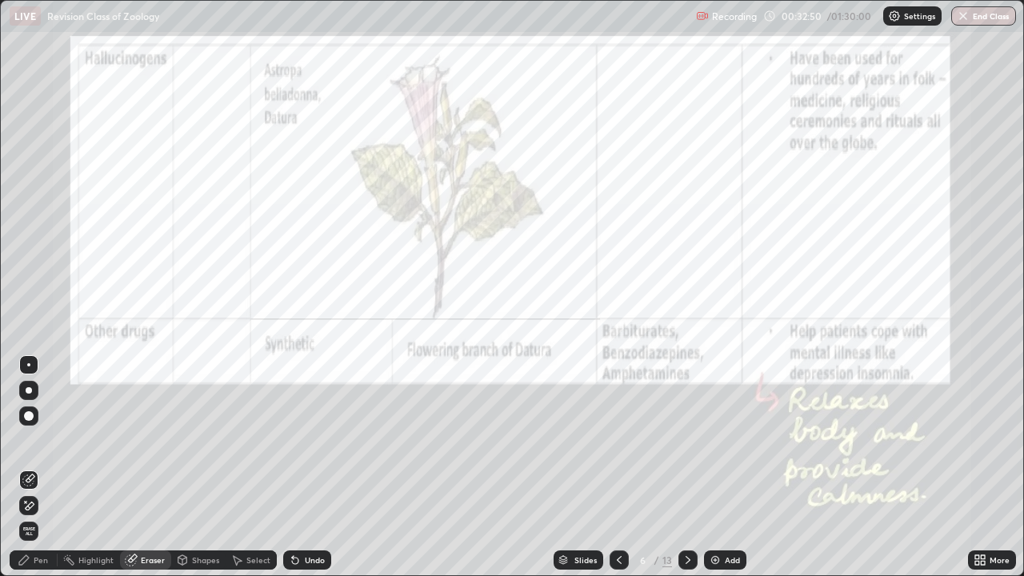
click at [70, 507] on circle at bounding box center [70, 556] width 2 height 2
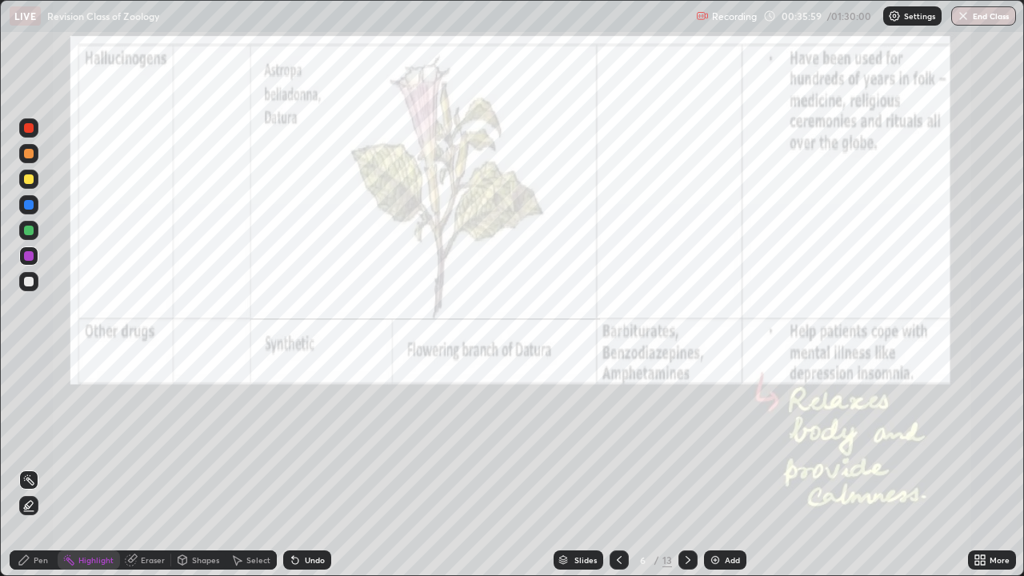
click at [26, 507] on div "Pen" at bounding box center [34, 559] width 48 height 19
click at [27, 232] on div at bounding box center [29, 231] width 10 height 10
click at [618, 507] on icon at bounding box center [619, 560] width 13 height 13
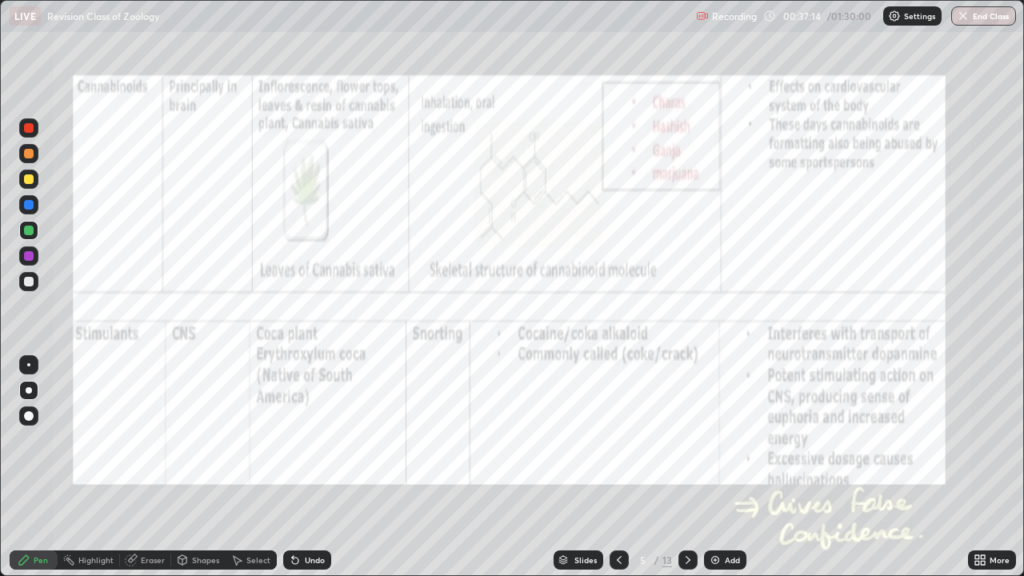
click at [617, 507] on icon at bounding box center [619, 560] width 13 height 13
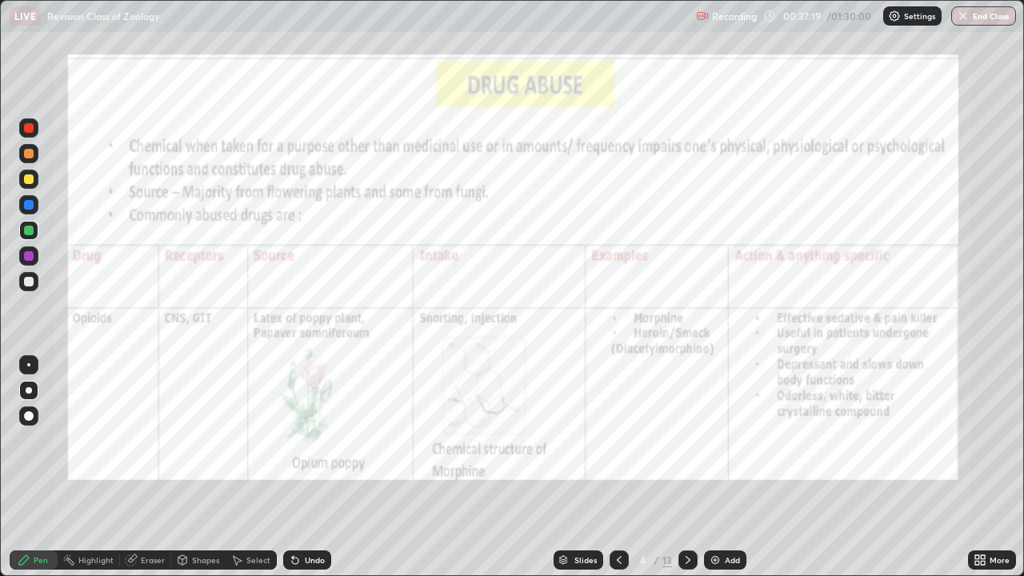
click at [684, 507] on icon at bounding box center [688, 560] width 13 height 13
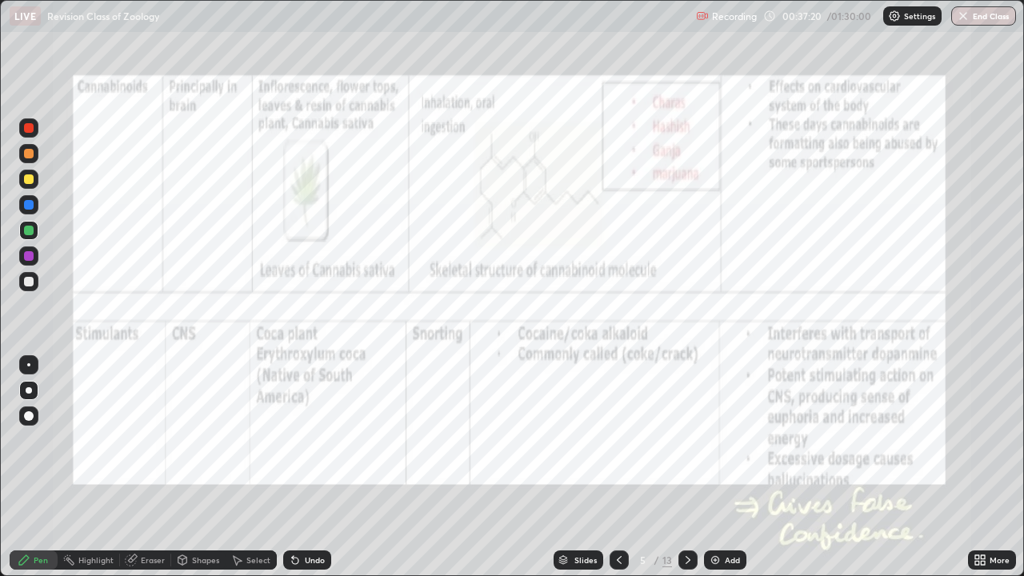
click at [684, 507] on icon at bounding box center [688, 560] width 13 height 13
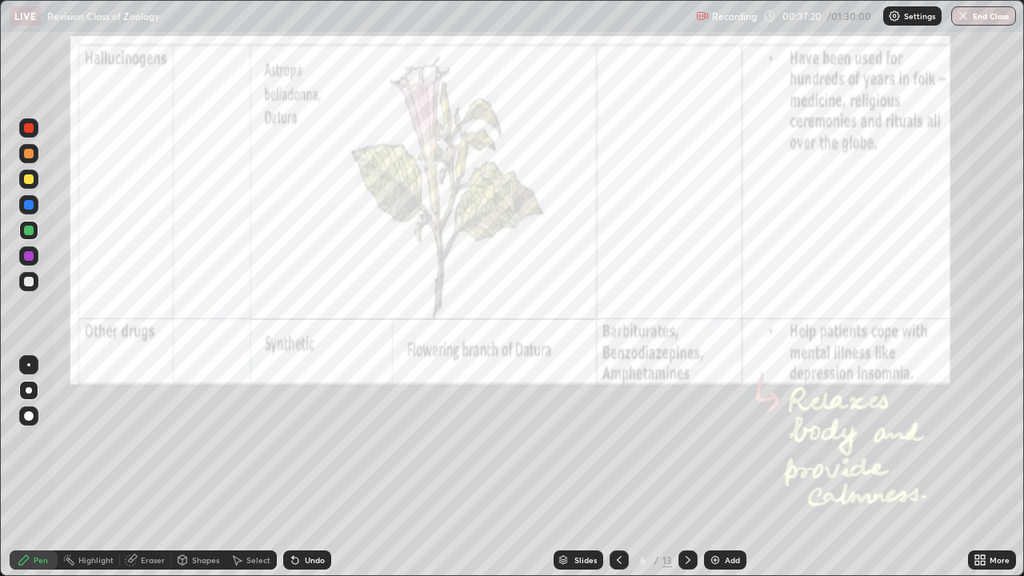
click at [682, 507] on icon at bounding box center [688, 560] width 13 height 13
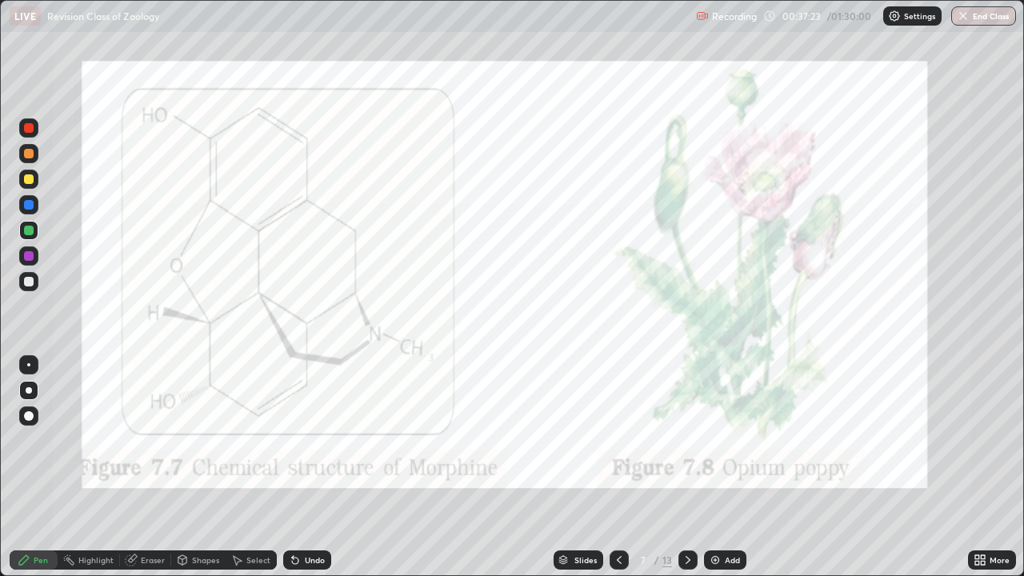
click at [690, 507] on div at bounding box center [687, 559] width 19 height 19
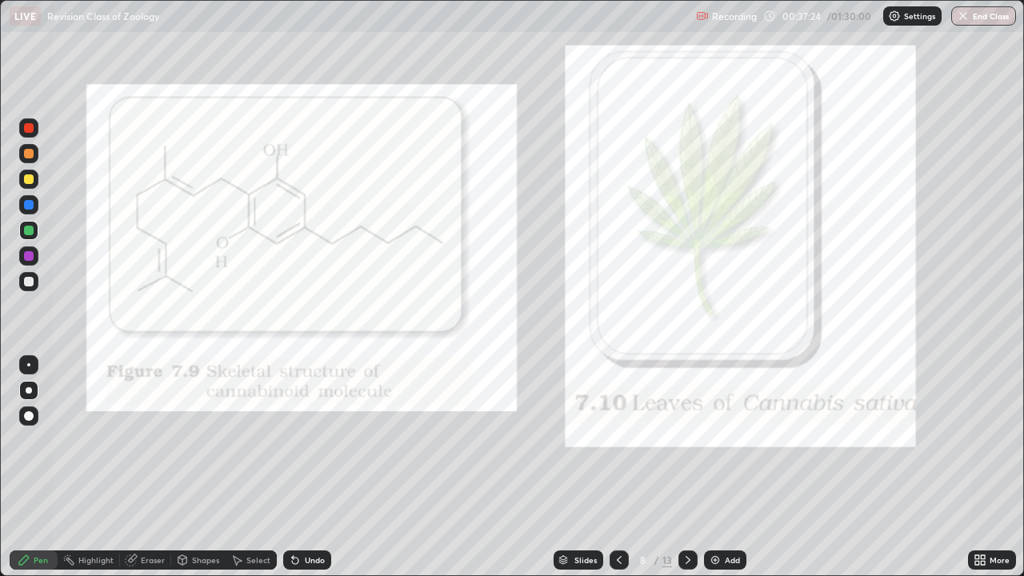
click at [689, 507] on div at bounding box center [687, 559] width 19 height 19
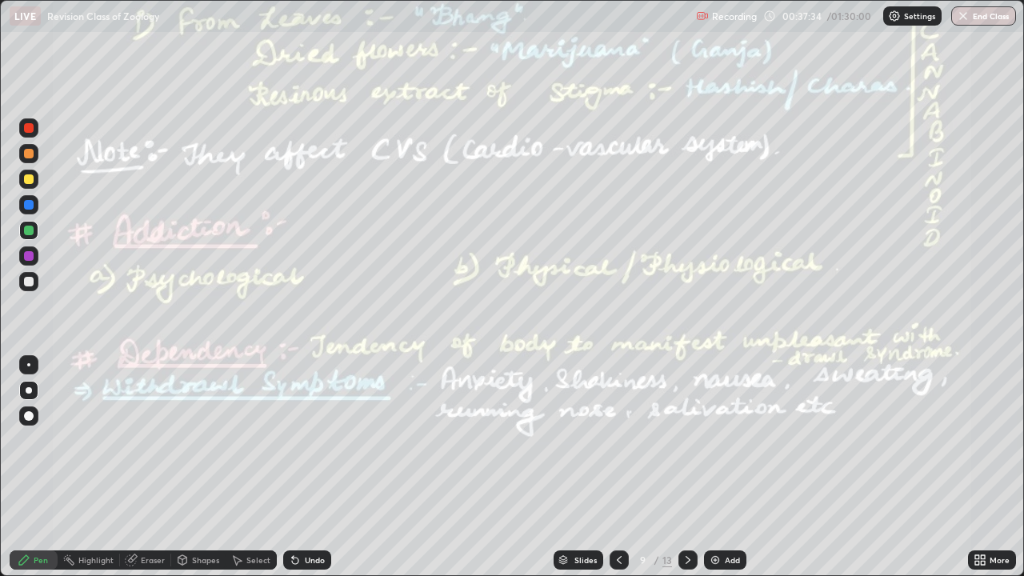
click at [27, 184] on div at bounding box center [28, 179] width 19 height 19
click at [67, 507] on icon at bounding box center [68, 560] width 13 height 13
click at [31, 255] on div at bounding box center [29, 256] width 10 height 10
click at [40, 507] on div "Pen" at bounding box center [41, 560] width 14 height 8
click at [105, 507] on div "Highlight" at bounding box center [95, 560] width 35 height 8
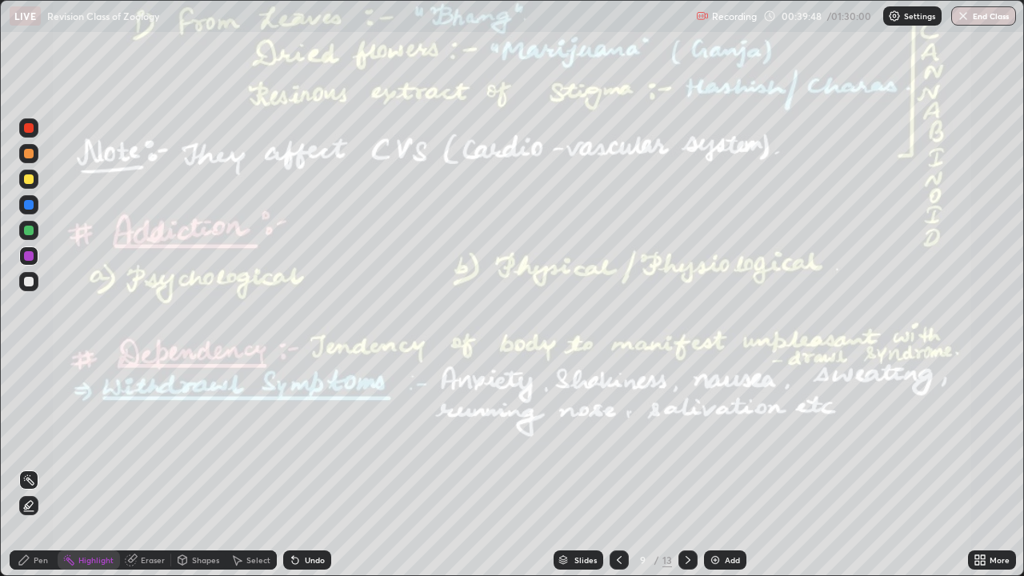
click at [46, 507] on div "Pen" at bounding box center [41, 560] width 14 height 8
click at [30, 285] on div at bounding box center [29, 282] width 10 height 10
click at [126, 507] on div "Eraser" at bounding box center [145, 559] width 51 height 19
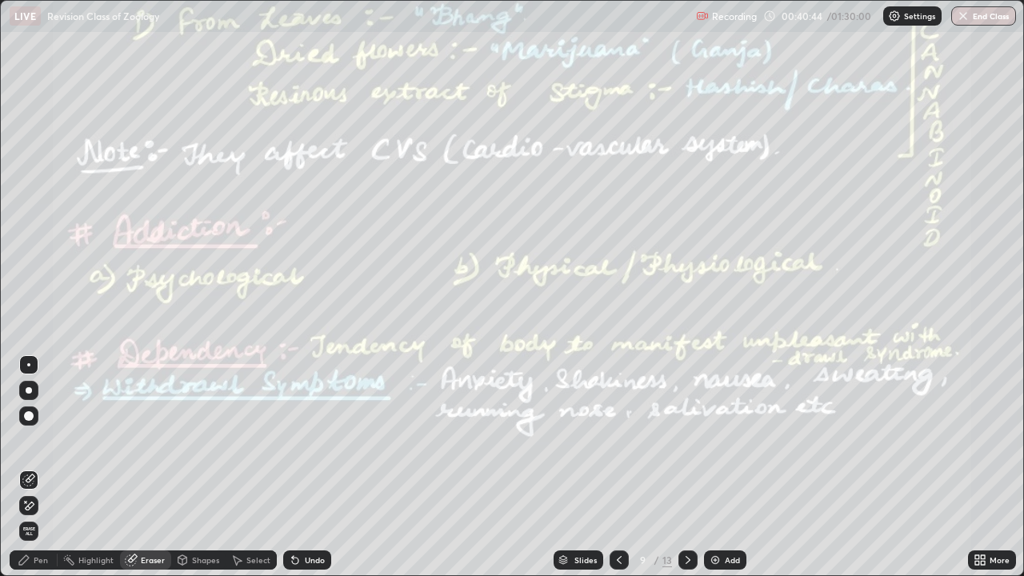
click at [89, 507] on div "Highlight" at bounding box center [95, 560] width 35 height 8
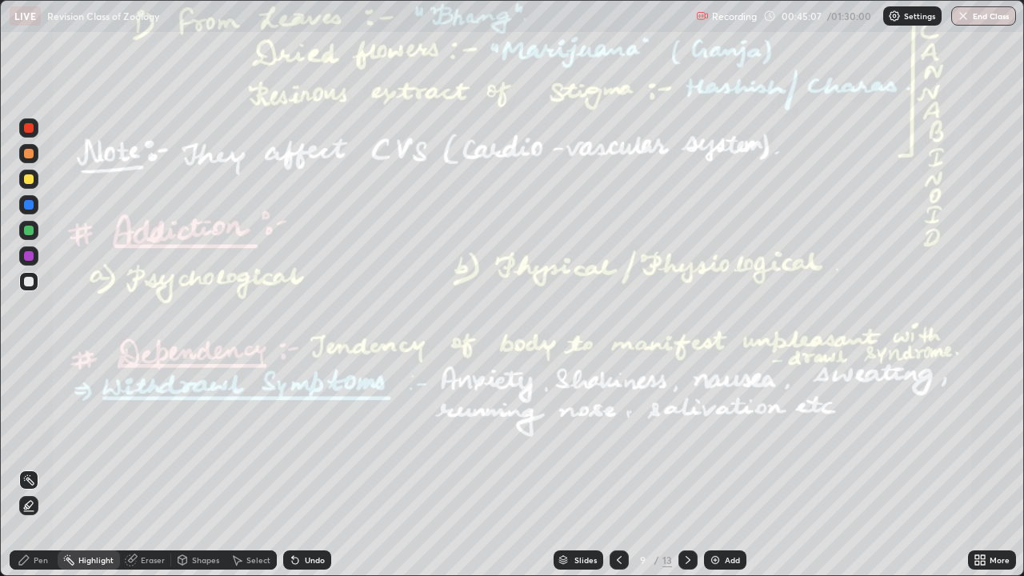
click at [685, 507] on icon at bounding box center [688, 560] width 13 height 13
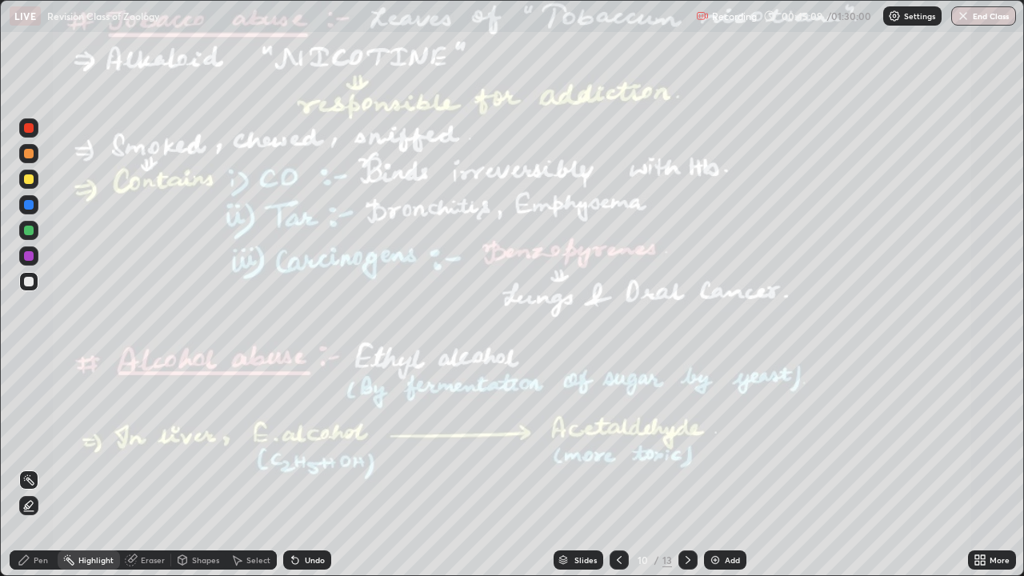
click at [613, 507] on icon at bounding box center [619, 560] width 13 height 13
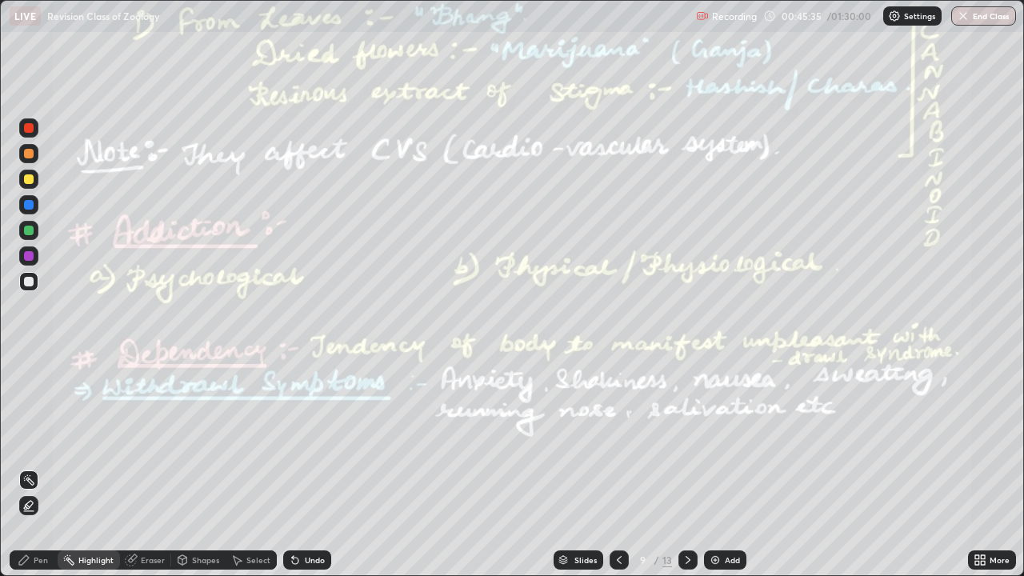
click at [682, 507] on div at bounding box center [687, 559] width 19 height 19
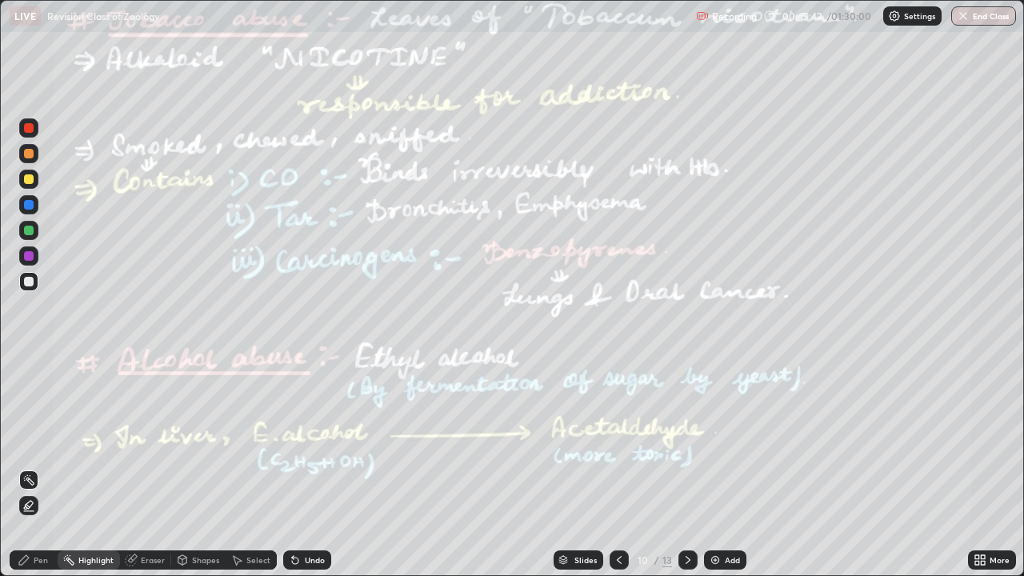
click at [613, 507] on div at bounding box center [619, 559] width 19 height 19
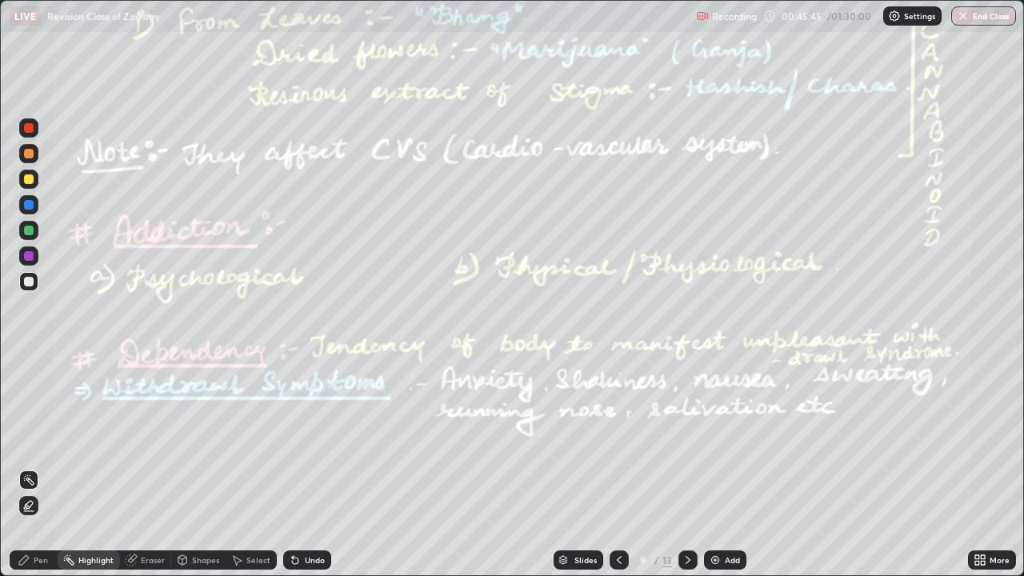
click at [684, 507] on icon at bounding box center [688, 560] width 13 height 13
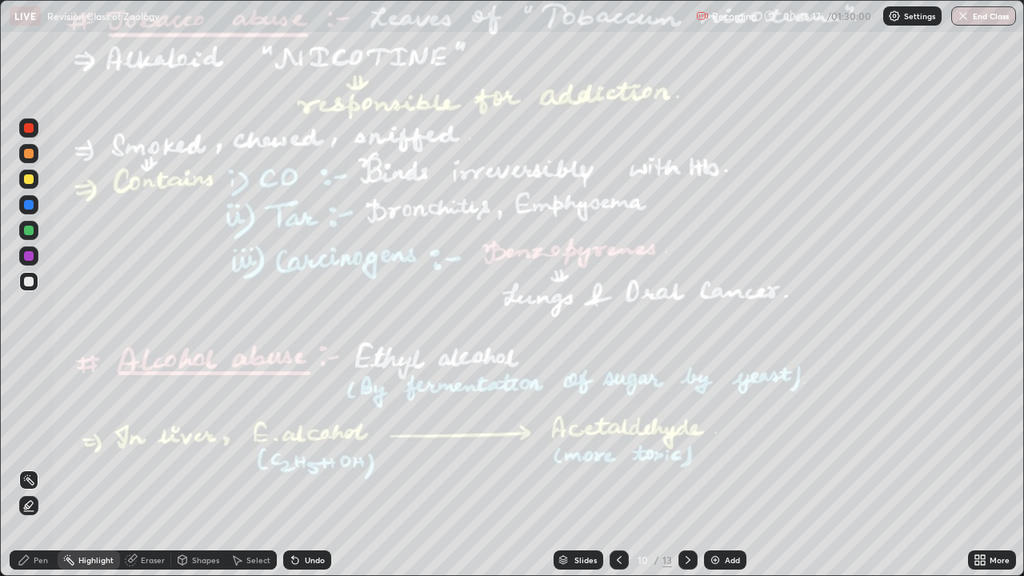
click at [30, 236] on div at bounding box center [28, 230] width 19 height 19
click at [39, 507] on div "Pen" at bounding box center [41, 560] width 14 height 8
click at [28, 283] on div at bounding box center [29, 282] width 10 height 10
click at [313, 507] on div "Undo" at bounding box center [307, 559] width 48 height 19
click at [97, 507] on div "Highlight" at bounding box center [95, 560] width 35 height 8
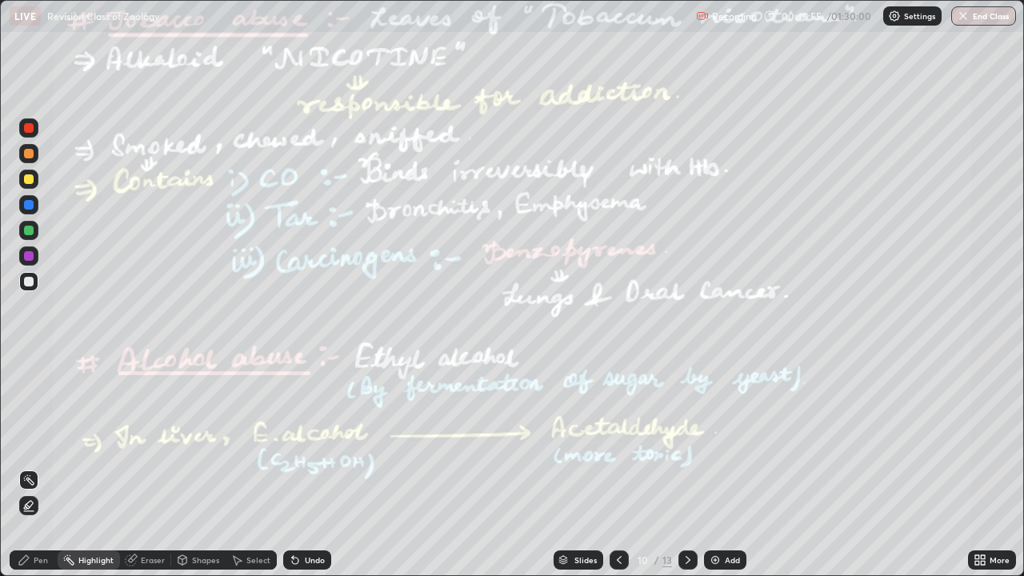
click at [28, 258] on div at bounding box center [29, 256] width 10 height 10
click at [26, 232] on div at bounding box center [29, 231] width 10 height 10
click at [39, 507] on div "Pen" at bounding box center [41, 560] width 14 height 8
click at [28, 209] on div at bounding box center [29, 205] width 10 height 10
click at [102, 507] on div "Highlight" at bounding box center [95, 560] width 35 height 8
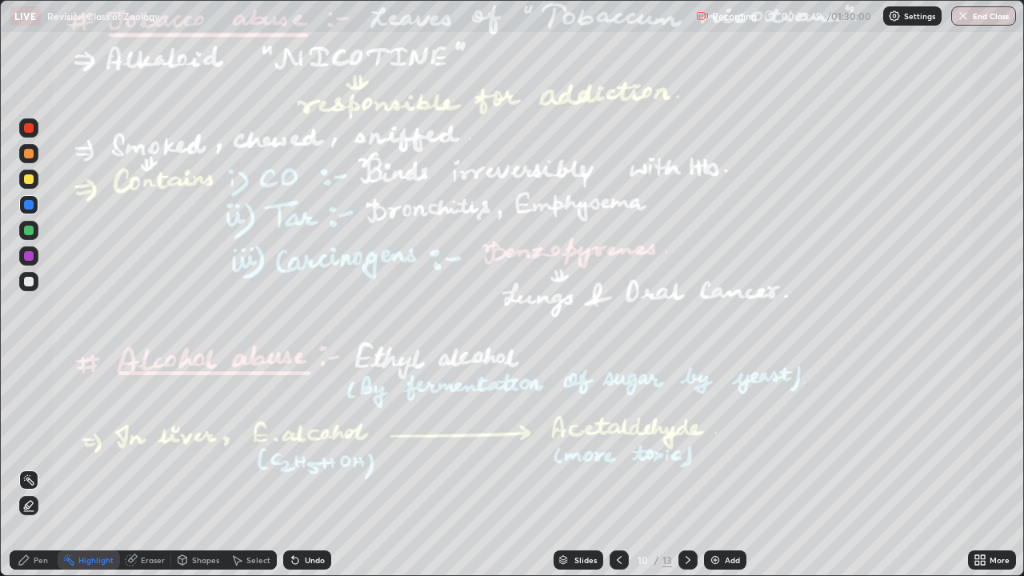
click at [30, 260] on div at bounding box center [29, 256] width 10 height 10
click at [679, 507] on div at bounding box center [687, 559] width 19 height 19
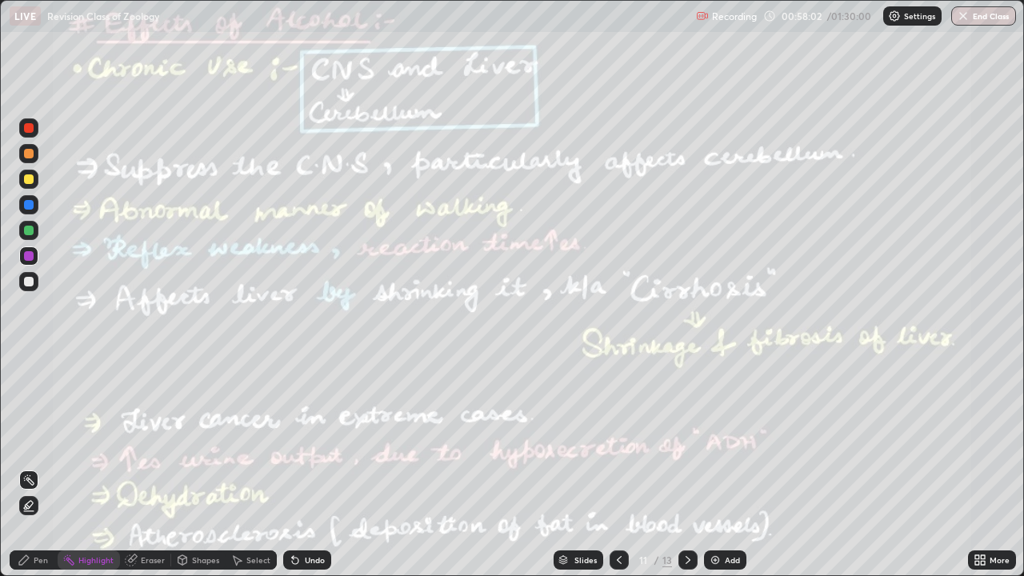
click at [30, 507] on icon at bounding box center [24, 560] width 13 height 13
click at [144, 507] on div "Eraser" at bounding box center [153, 560] width 24 height 8
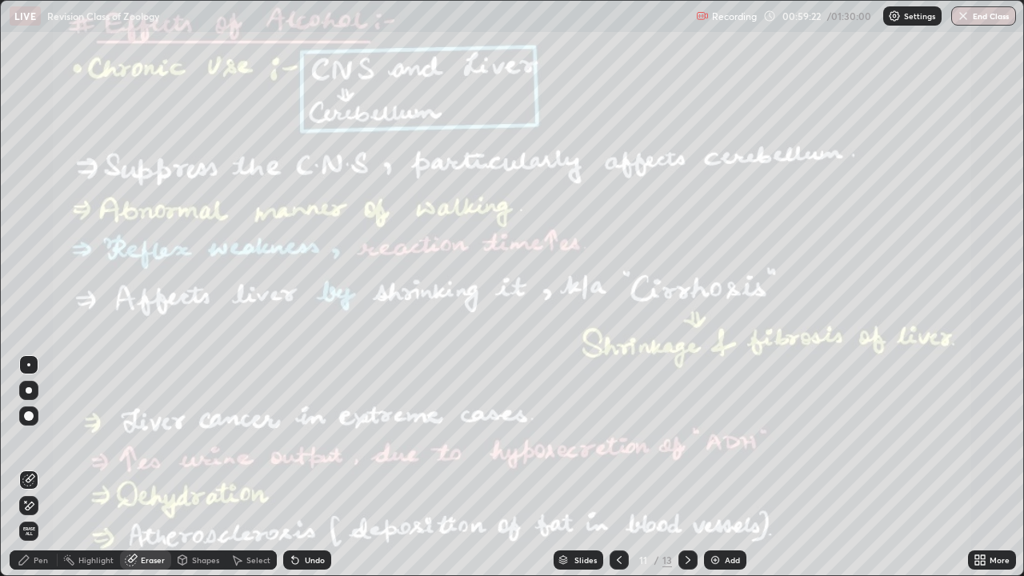
click at [32, 507] on div "Pen" at bounding box center [34, 559] width 48 height 19
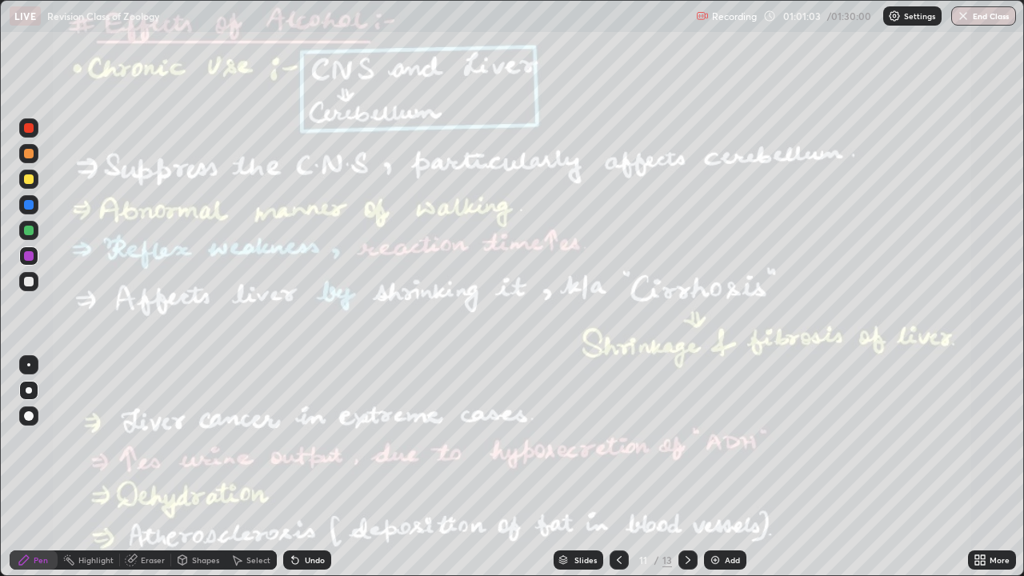
click at [25, 230] on div at bounding box center [29, 231] width 10 height 10
click at [90, 507] on div "Highlight" at bounding box center [89, 559] width 62 height 19
click at [687, 507] on icon at bounding box center [688, 560] width 5 height 8
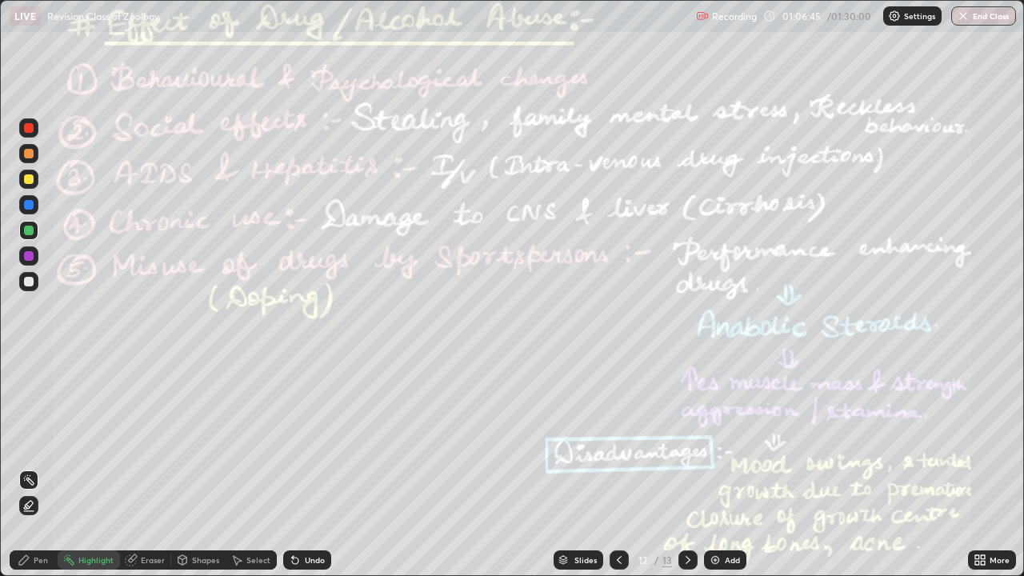
click at [687, 507] on icon at bounding box center [688, 560] width 13 height 13
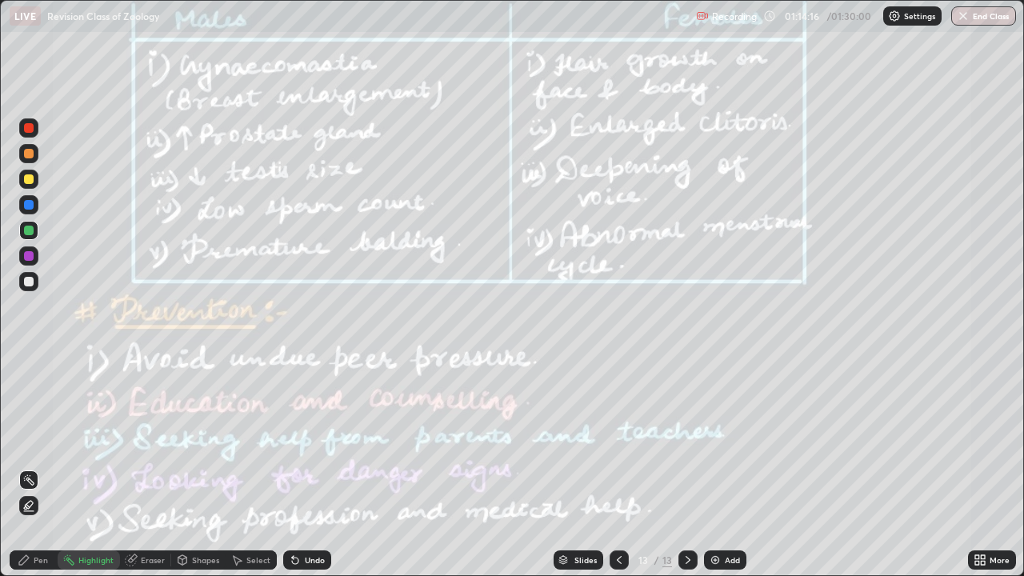
click at [615, 507] on icon at bounding box center [619, 560] width 13 height 13
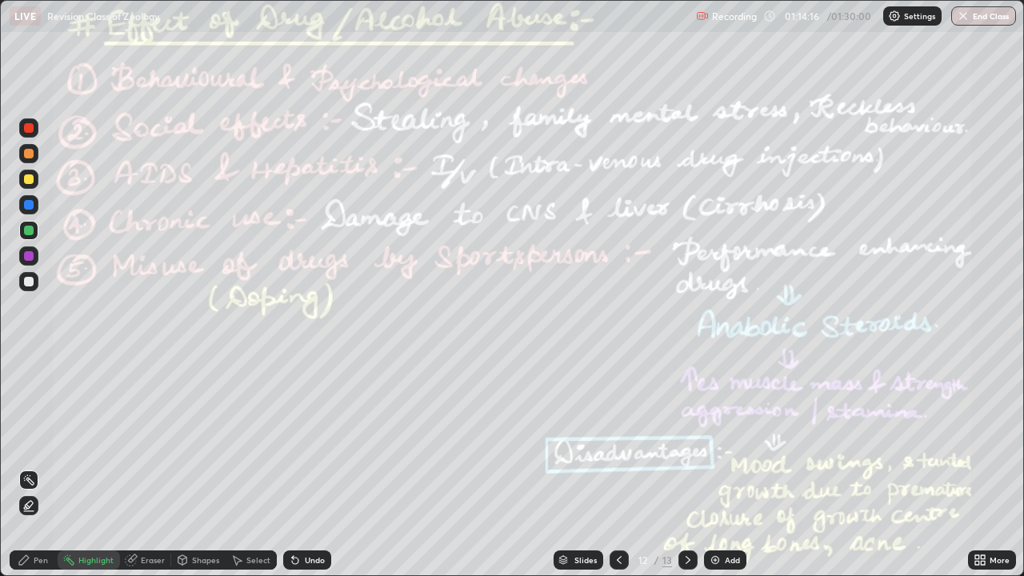
click at [617, 507] on icon at bounding box center [619, 560] width 5 height 8
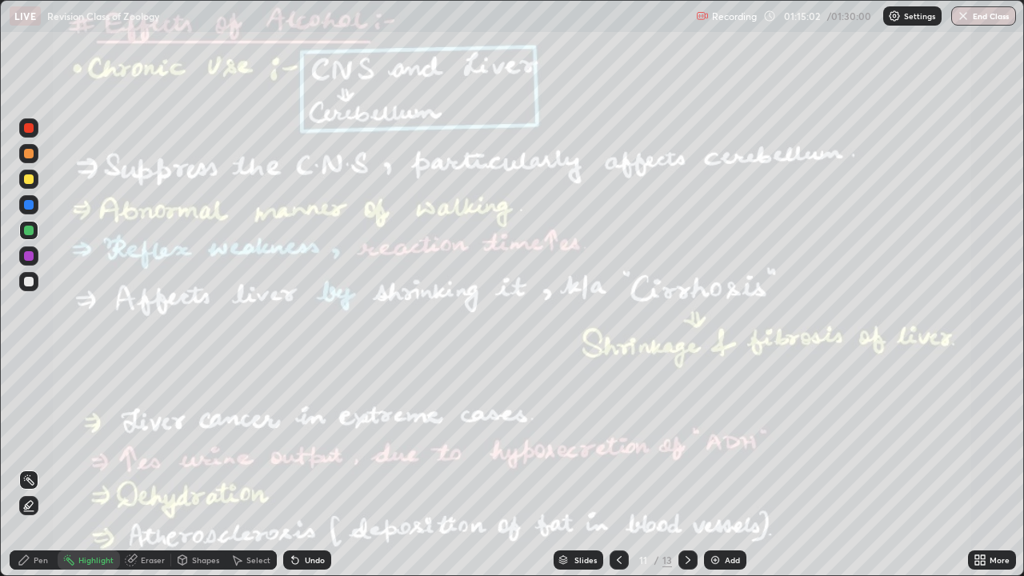
click at [974, 24] on button "End Class" at bounding box center [983, 15] width 65 height 19
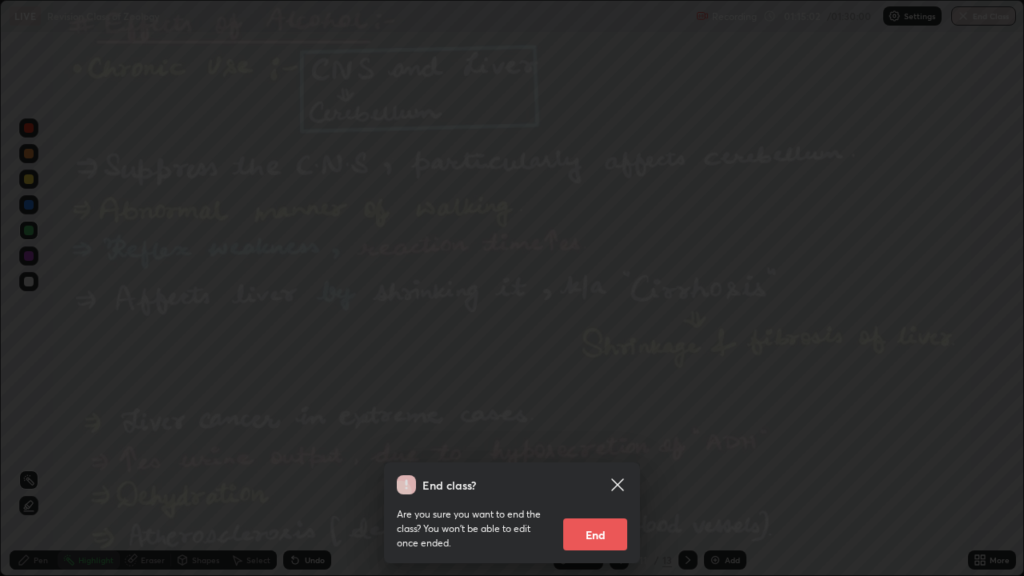
click at [579, 507] on button "End" at bounding box center [595, 534] width 64 height 32
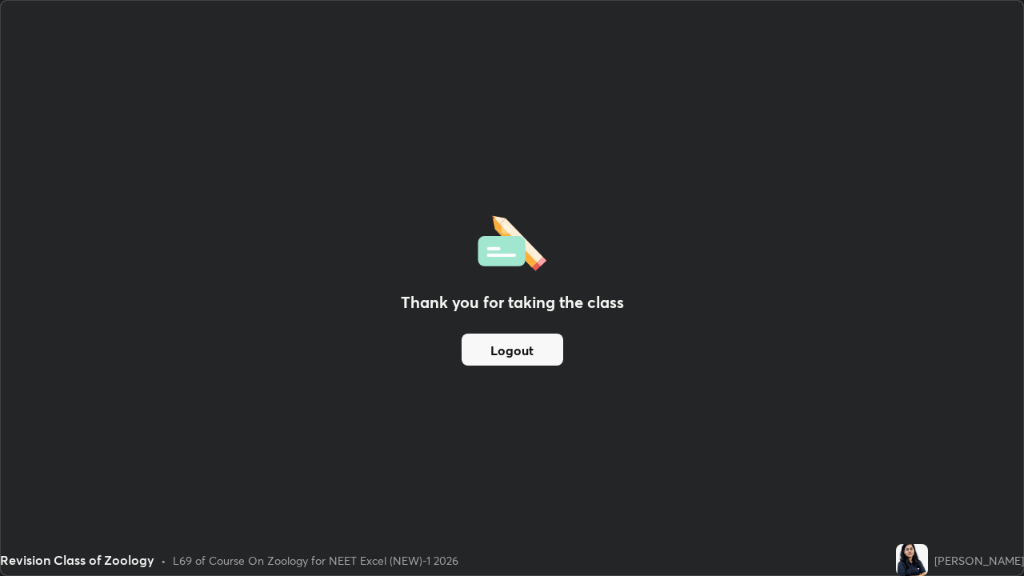
click at [509, 354] on button "Logout" at bounding box center [513, 350] width 102 height 32
